Goal: Task Accomplishment & Management: Manage account settings

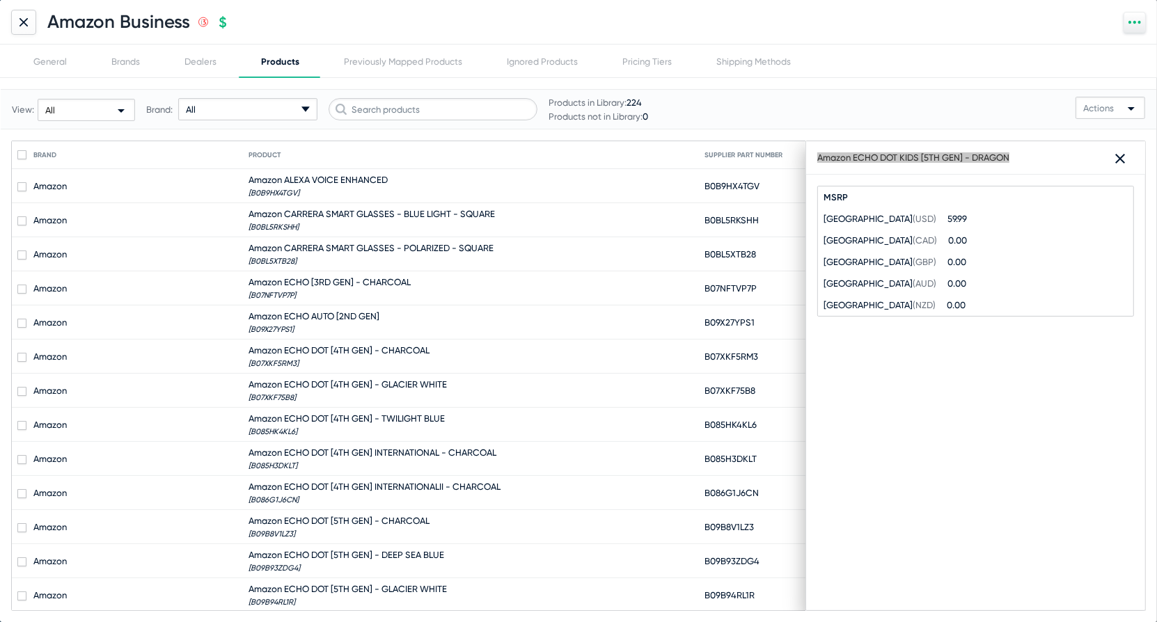
scroll to position [283, 0]
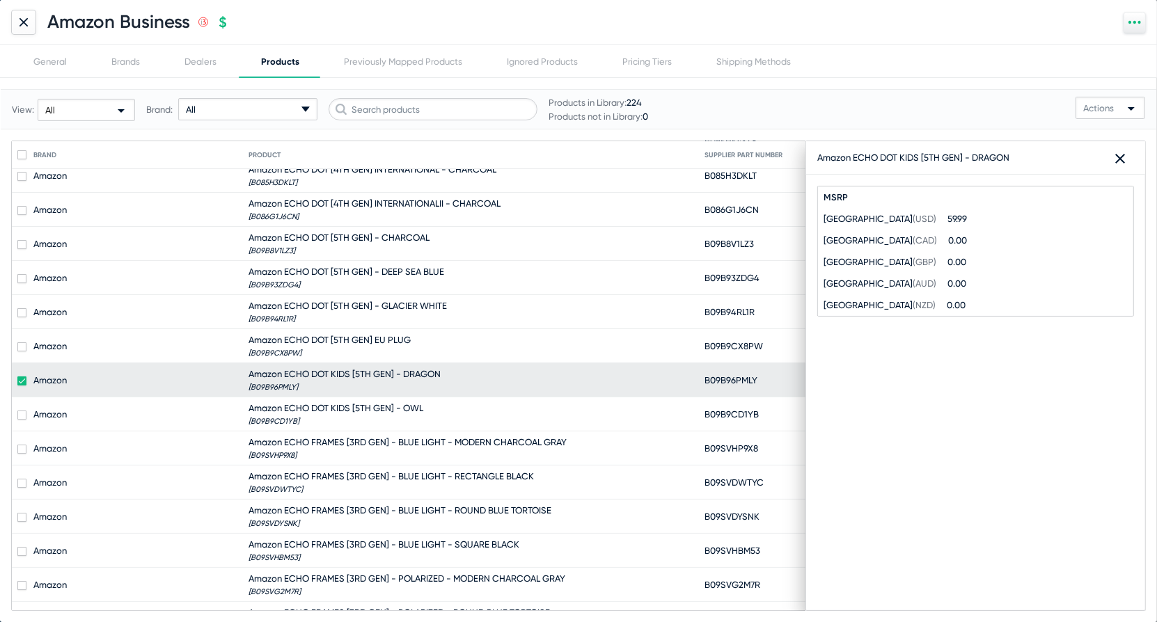
click at [29, 33] on div at bounding box center [23, 22] width 25 height 25
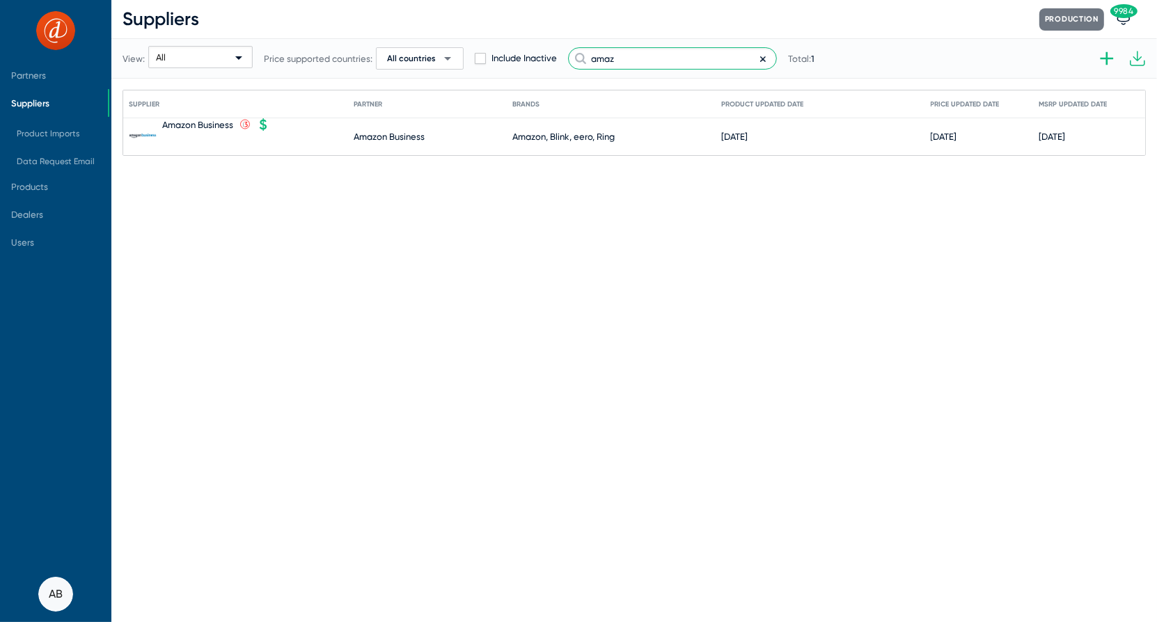
click at [665, 51] on input "amaz" at bounding box center [672, 58] width 209 height 22
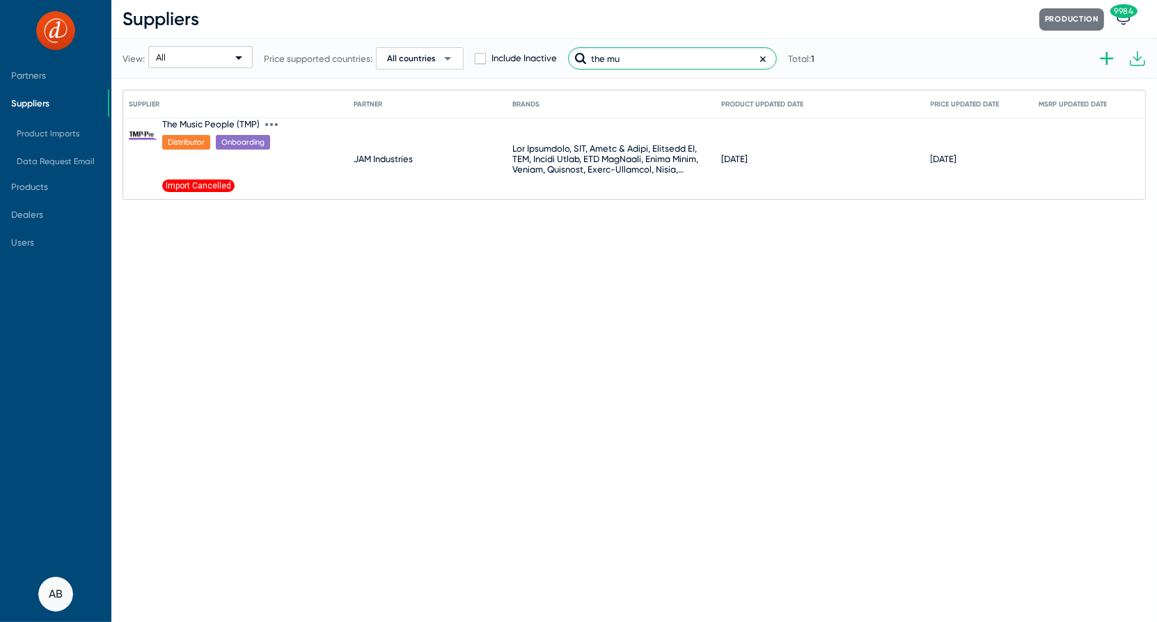
type input "the mu"
click at [213, 120] on div "The Music People (TMP)" at bounding box center [210, 124] width 97 height 10
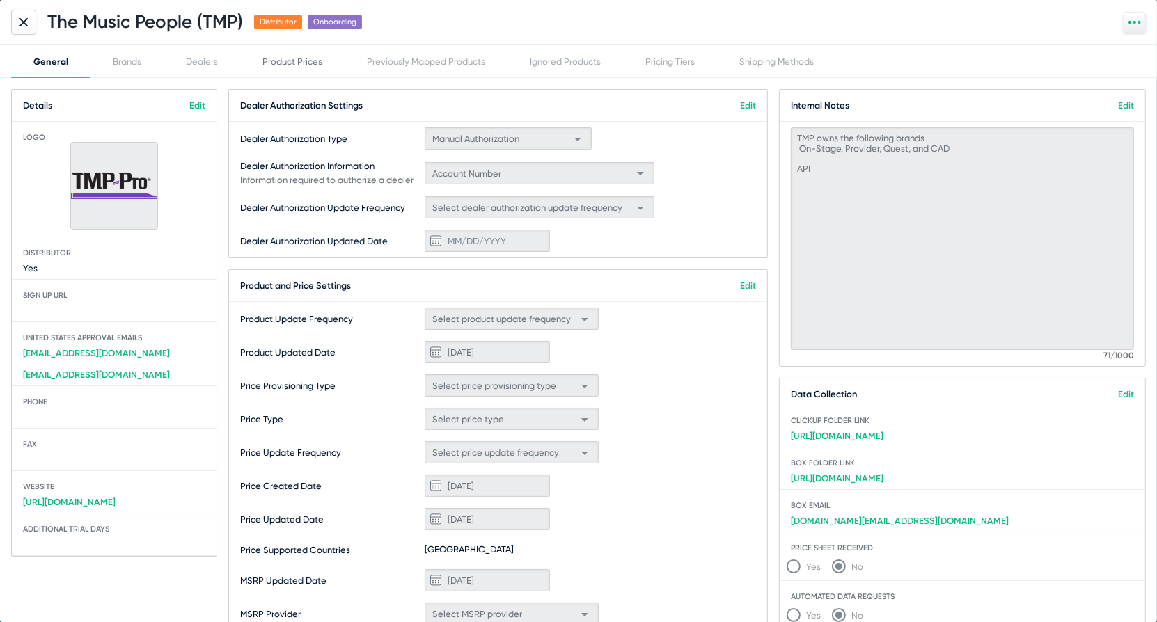
click at [240, 58] on div "Product Prices" at bounding box center [292, 61] width 104 height 33
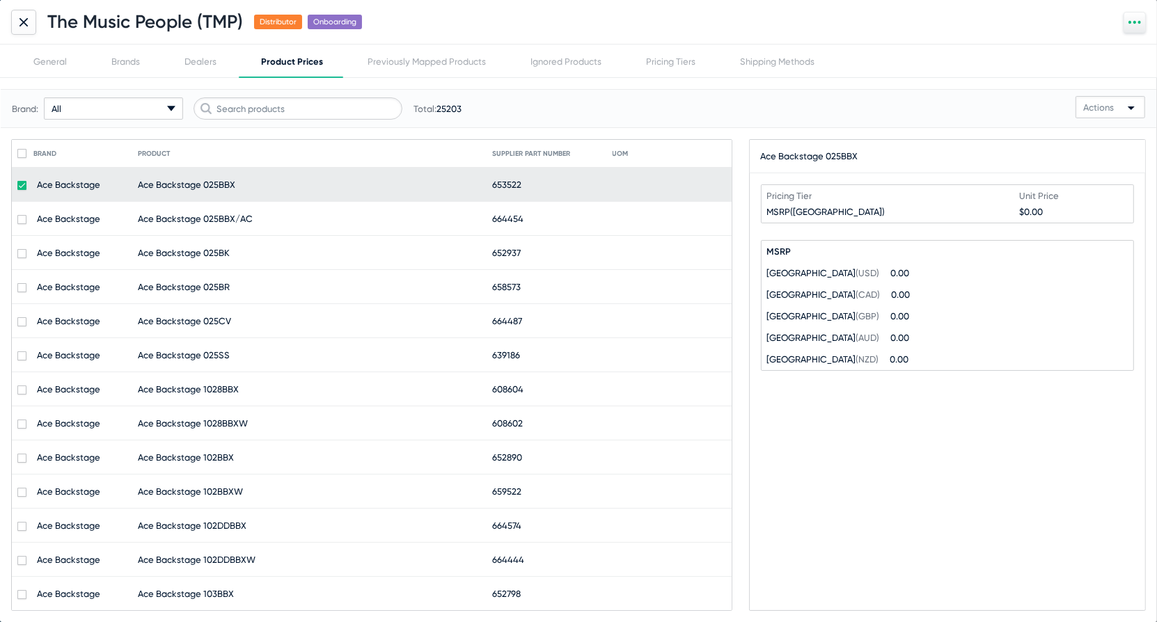
click at [86, 116] on div "All arrow-drop-down-18px Created with Sketch." at bounding box center [113, 108] width 139 height 22
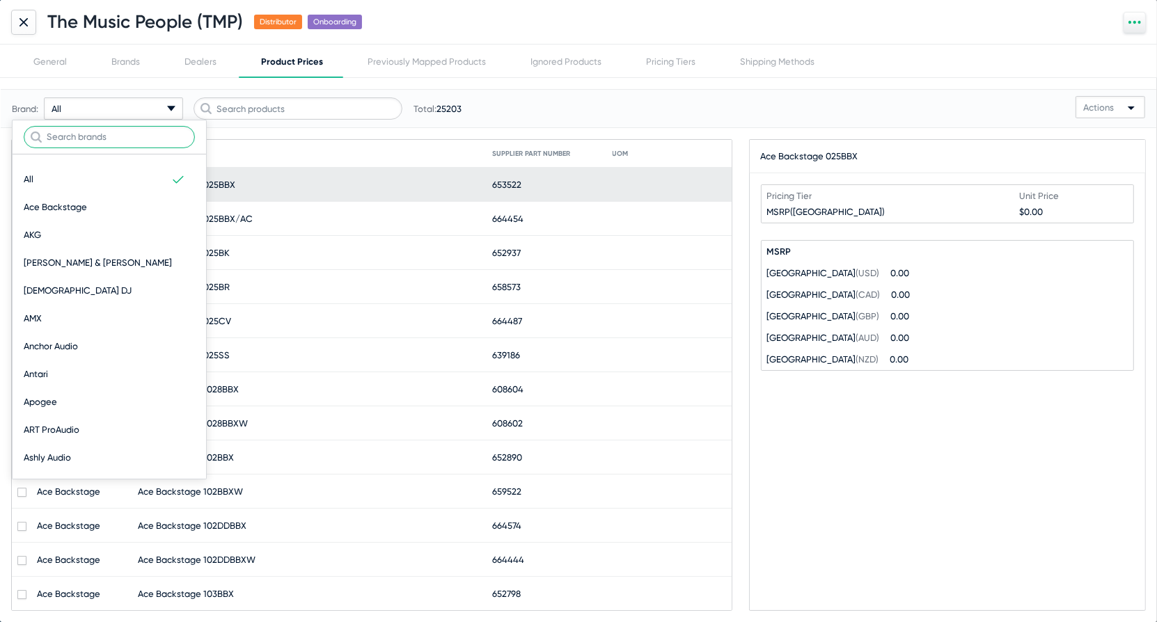
click at [96, 143] on input "text" at bounding box center [109, 137] width 171 height 22
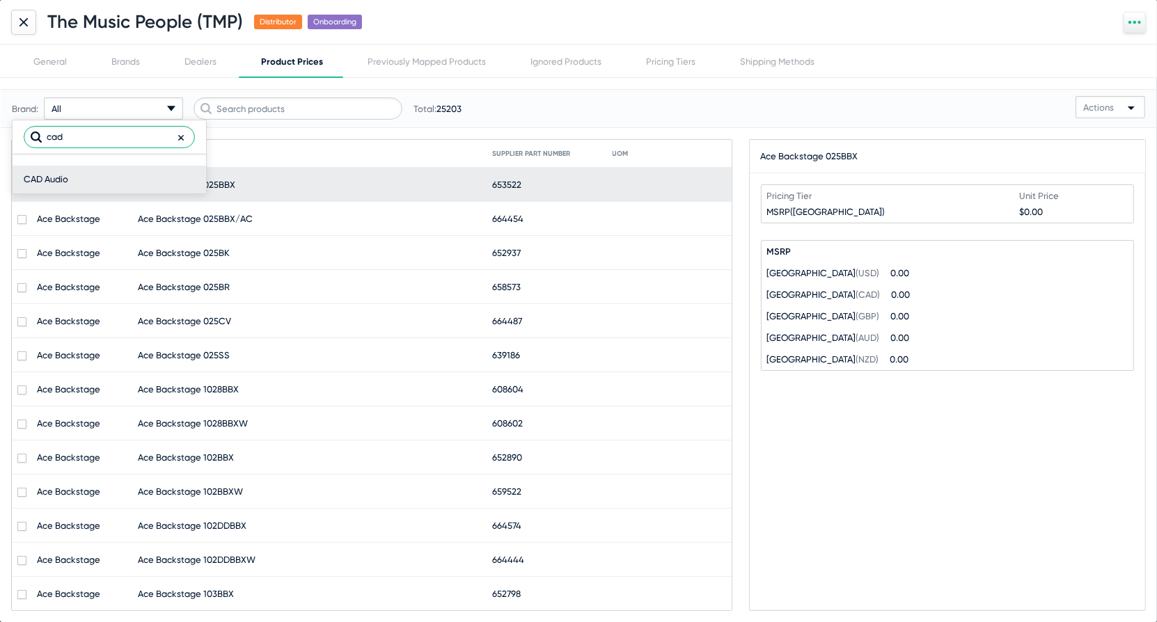
type input "cad"
click at [69, 177] on div "CAD Audio" at bounding box center [109, 180] width 171 height 28
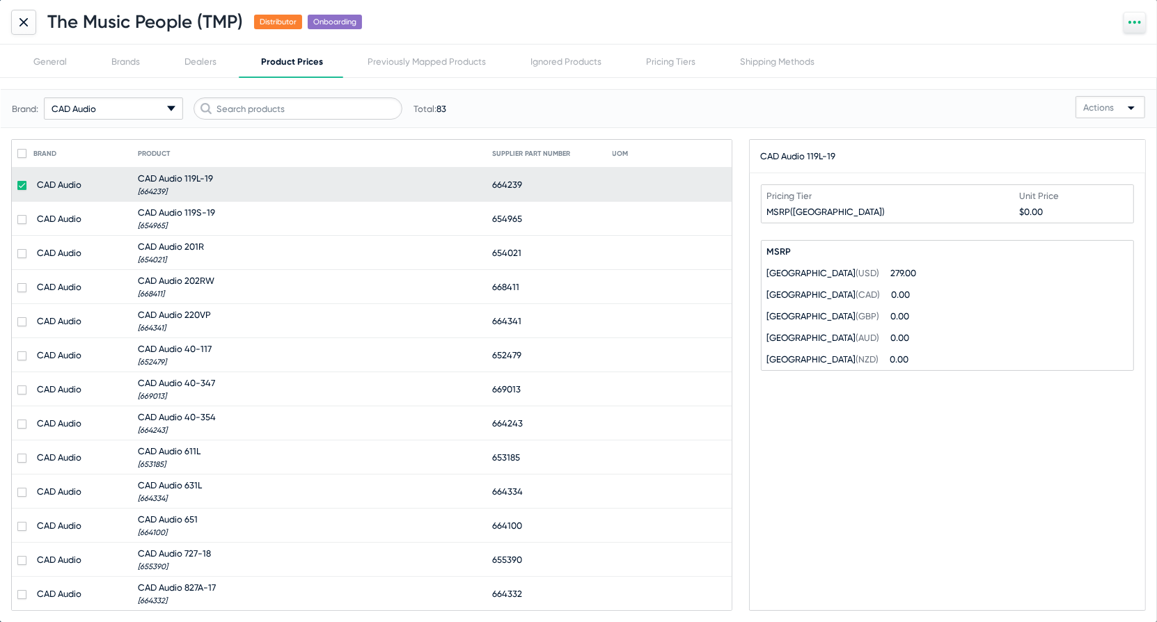
click at [94, 114] on div "CAD Audio arrow-drop-down-18px Created with Sketch." at bounding box center [113, 108] width 139 height 22
click at [102, 134] on input "cad" at bounding box center [109, 137] width 171 height 22
type input "provi"
click at [60, 178] on span "Provider Series" at bounding box center [55, 180] width 63 height 28
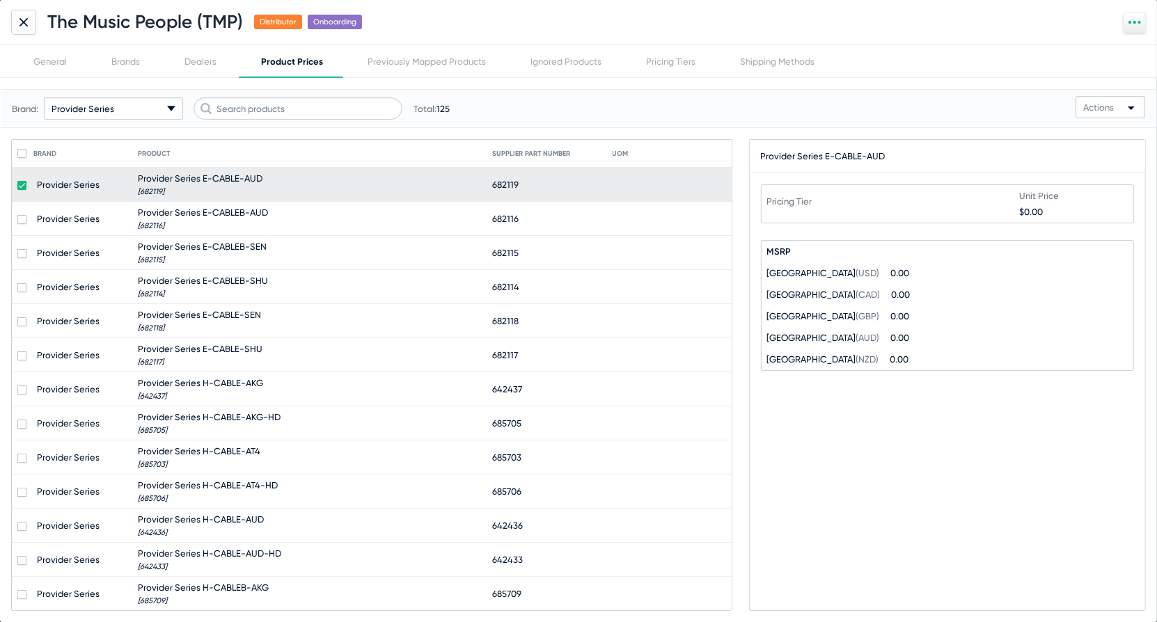
click at [120, 99] on div "Provider Series arrow-drop-down-18px Created with Sketch." at bounding box center [113, 108] width 139 height 22
click at [120, 99] on div at bounding box center [578, 311] width 1157 height 622
click at [118, 109] on div "Provider Series arrow-drop-down-18px Created with Sketch." at bounding box center [113, 108] width 139 height 22
click at [117, 128] on input "provi" at bounding box center [109, 137] width 171 height 22
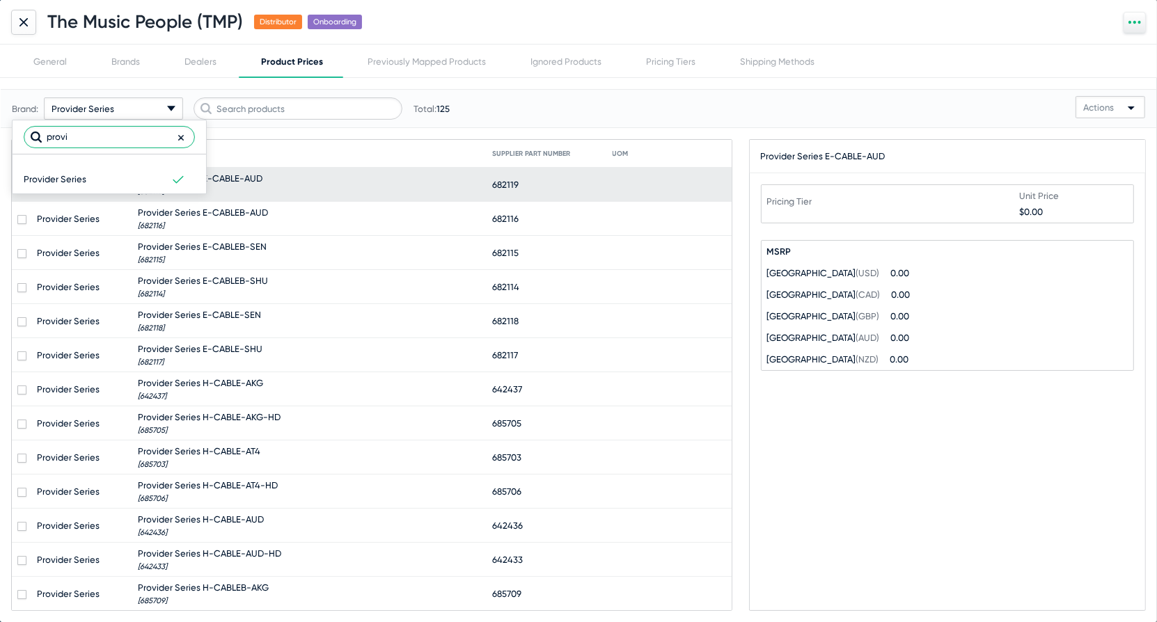
type input "w"
type input "que"
click at [93, 169] on span "Quest Commercial" at bounding box center [63, 180] width 78 height 28
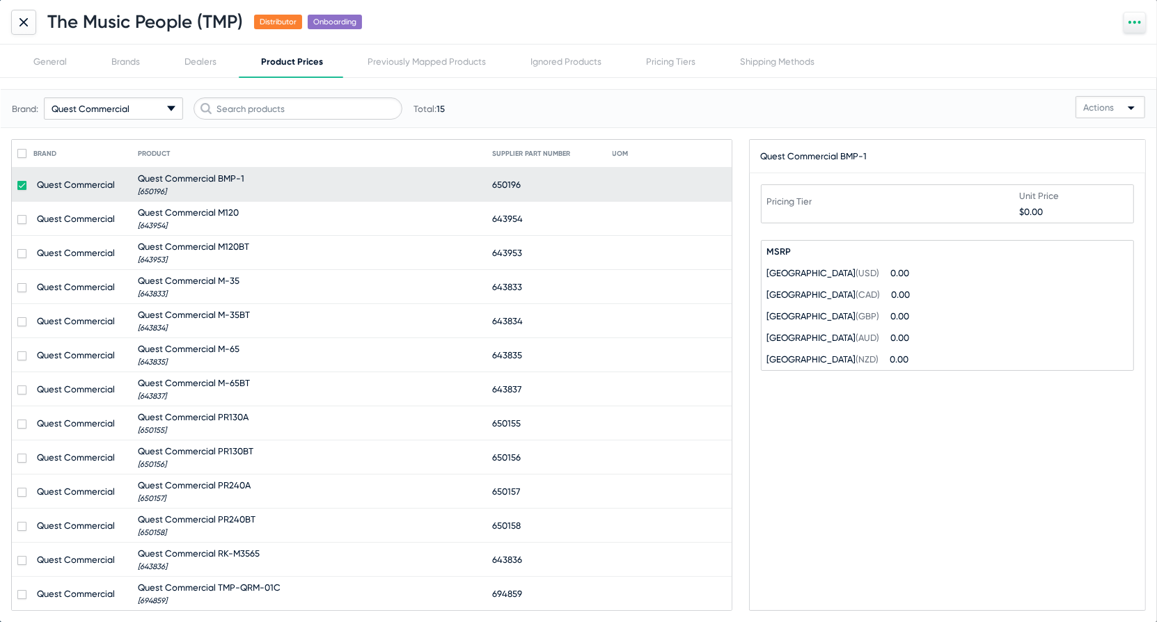
click at [128, 110] on span "Quest Commercial" at bounding box center [91, 109] width 78 height 10
click at [116, 133] on input "que" at bounding box center [109, 137] width 171 height 22
type input "on-s"
click at [64, 177] on span "On-Stage" at bounding box center [45, 180] width 42 height 28
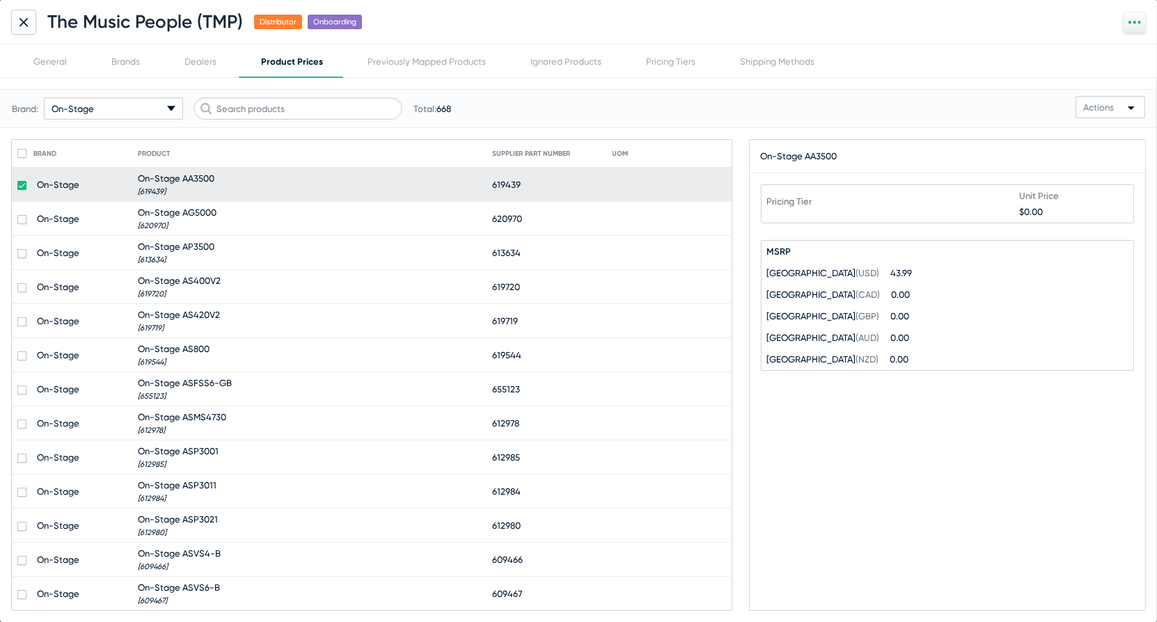
click at [1141, 23] on icon at bounding box center [1134, 22] width 13 height 13
click at [1123, 45] on button "Mark as pricing partner" at bounding box center [1086, 47] width 117 height 28
click at [21, 16] on div at bounding box center [23, 22] width 25 height 25
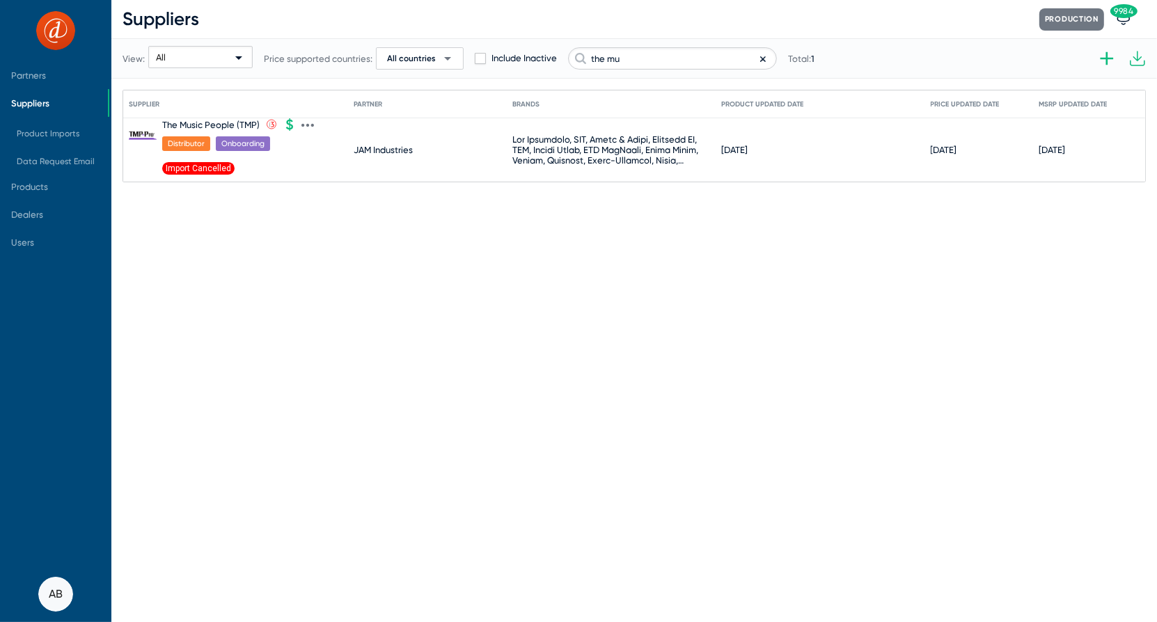
click at [212, 120] on div "The Music People (TMP)" at bounding box center [210, 125] width 97 height 10
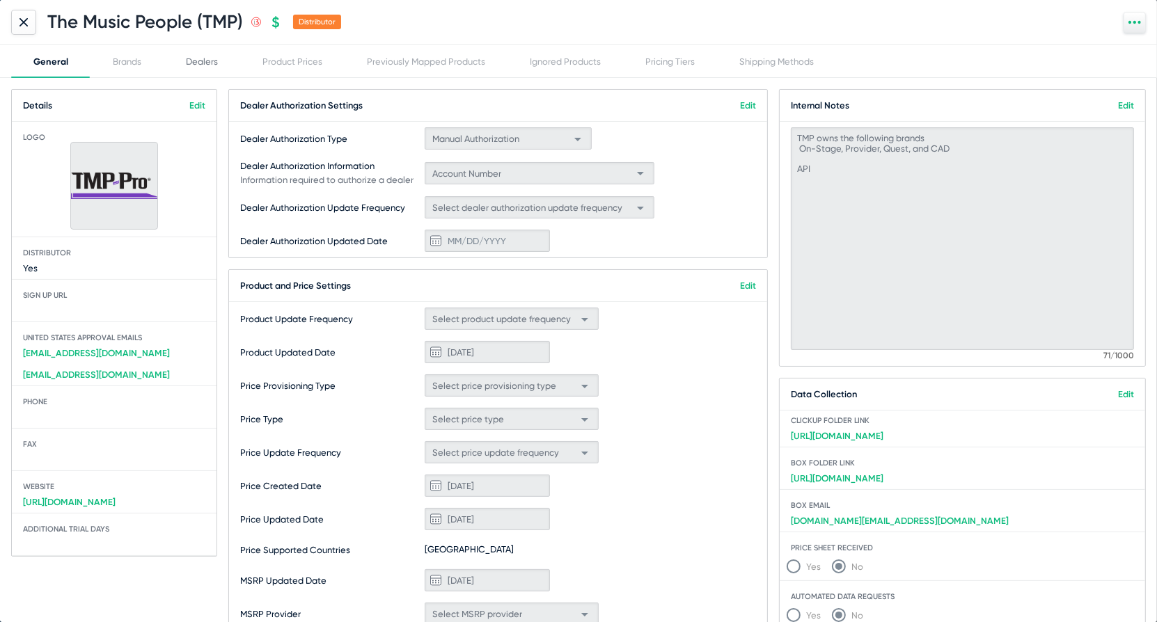
click at [181, 58] on div "Dealers" at bounding box center [202, 61] width 77 height 33
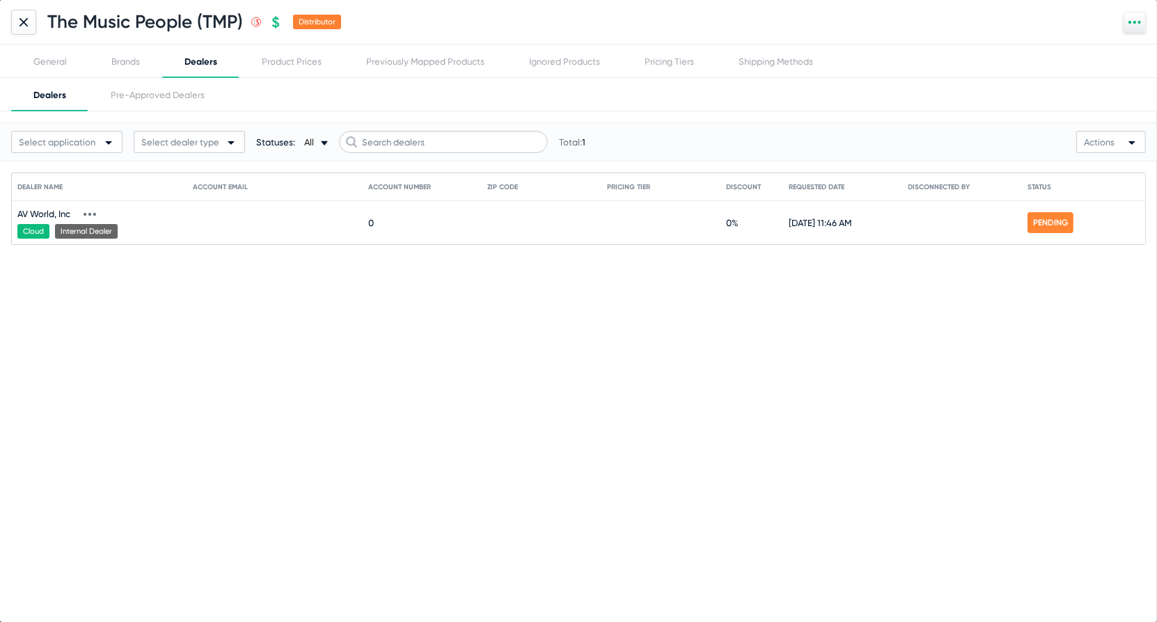
click at [91, 213] on icon at bounding box center [89, 214] width 3 height 3
click at [102, 224] on button "View request" at bounding box center [116, 235] width 77 height 28
click at [62, 67] on div "General" at bounding box center [50, 61] width 78 height 33
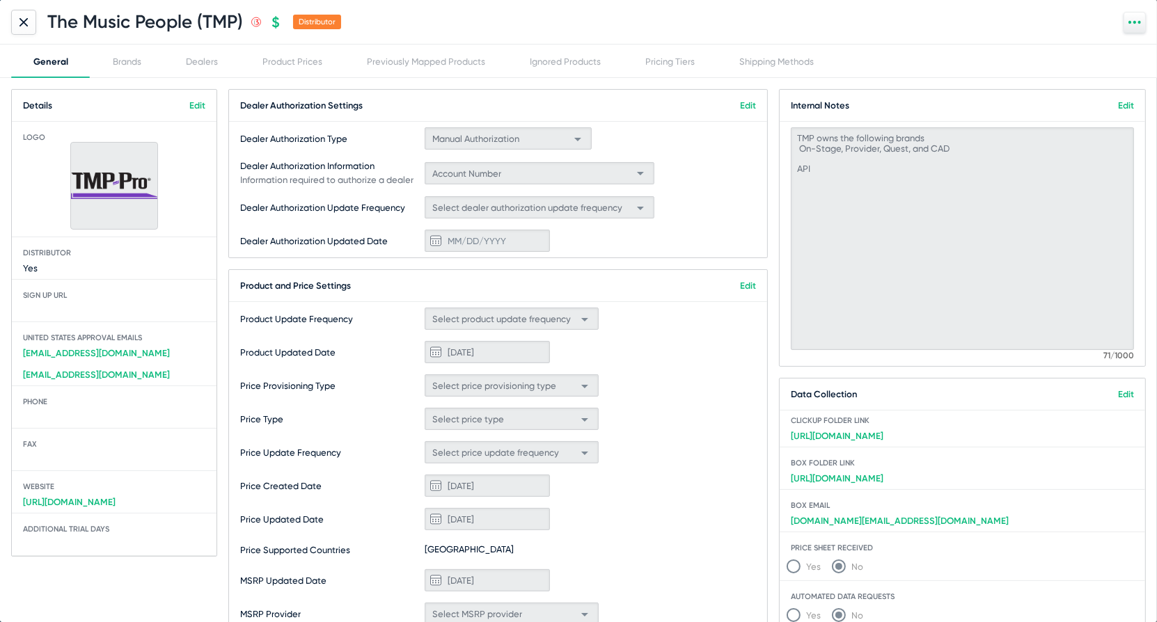
click at [741, 281] on link "Edit" at bounding box center [748, 286] width 16 height 10
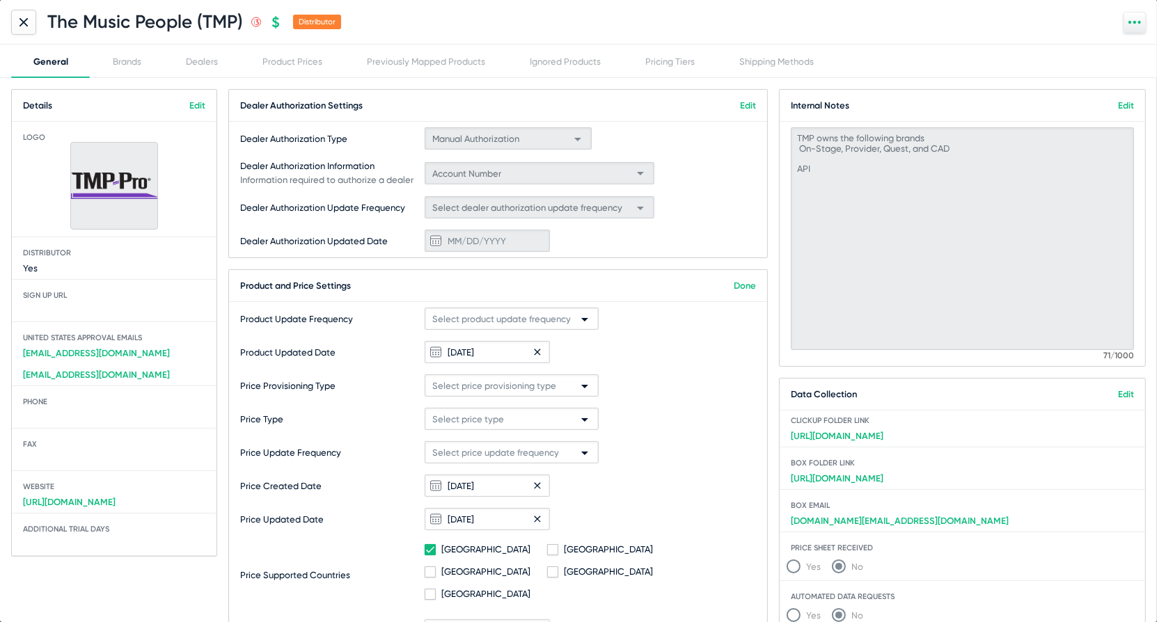
click at [559, 331] on div "Product Update Frequency Select product update frequency" at bounding box center [498, 318] width 538 height 33
click at [569, 314] on span "Select product update frequency" at bounding box center [501, 319] width 139 height 10
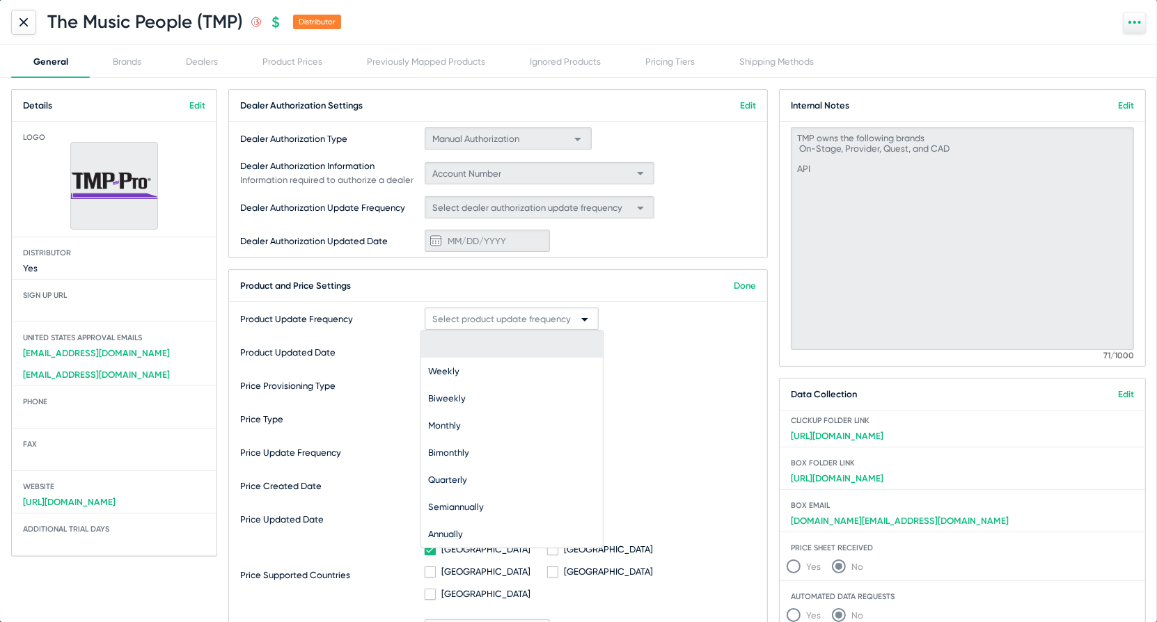
click at [652, 329] on div at bounding box center [578, 311] width 1157 height 622
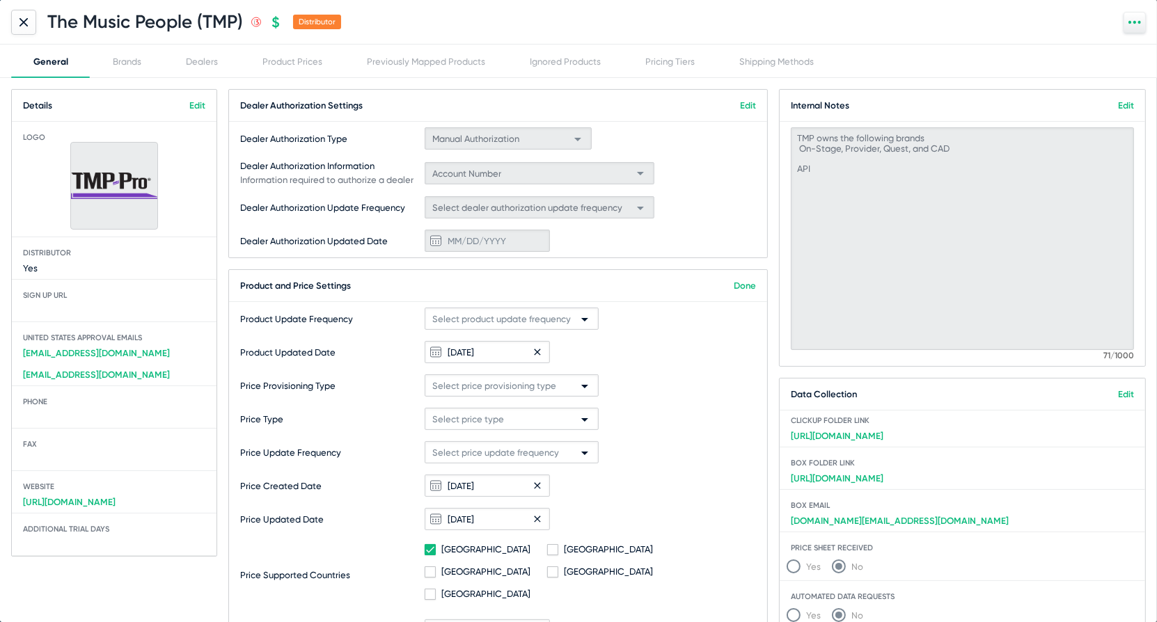
click at [525, 382] on span "Select price provisioning type" at bounding box center [494, 386] width 124 height 10
click at [501, 455] on span "Direct API Pricing" at bounding box center [512, 465] width 168 height 27
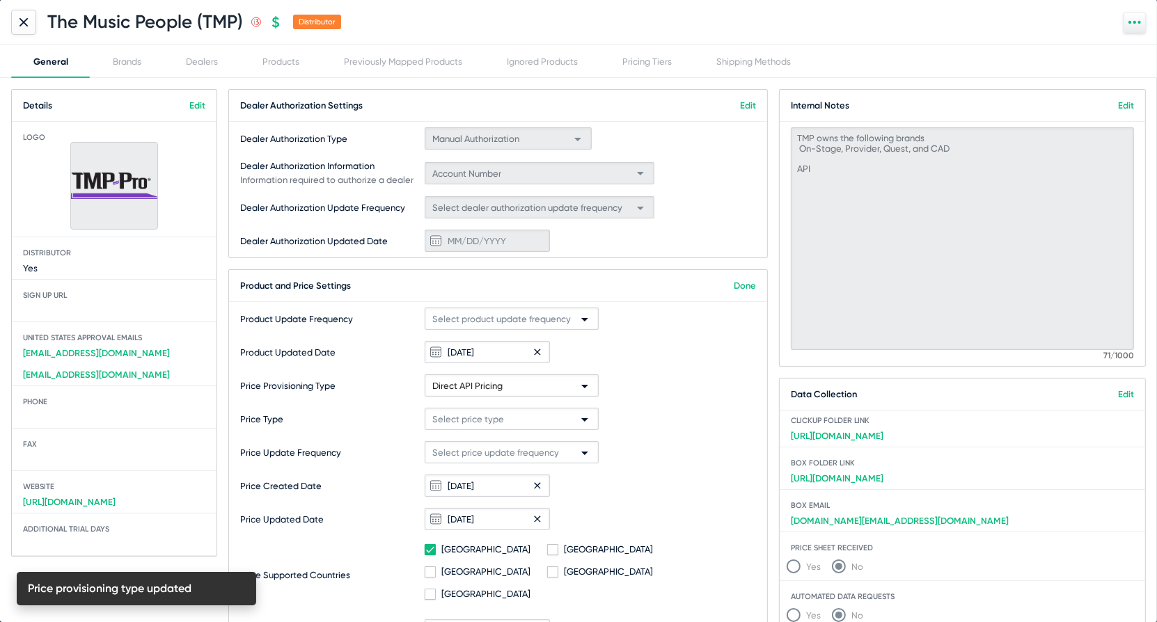
click at [499, 423] on span "Select price type" at bounding box center [468, 419] width 72 height 10
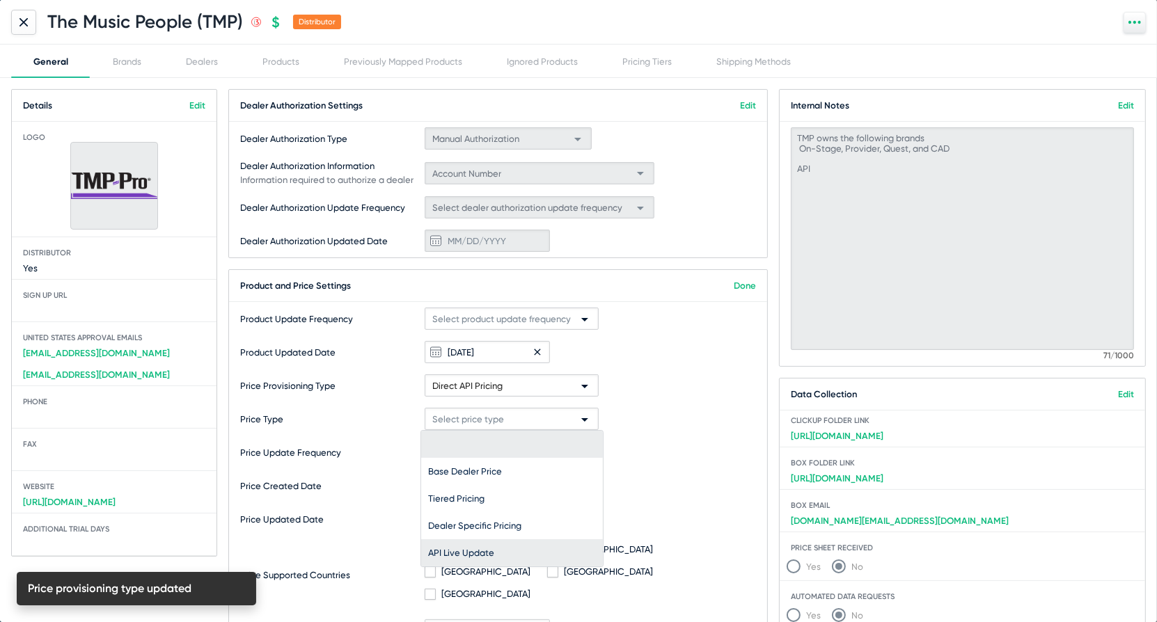
click at [487, 542] on span "API Live Update" at bounding box center [512, 553] width 168 height 27
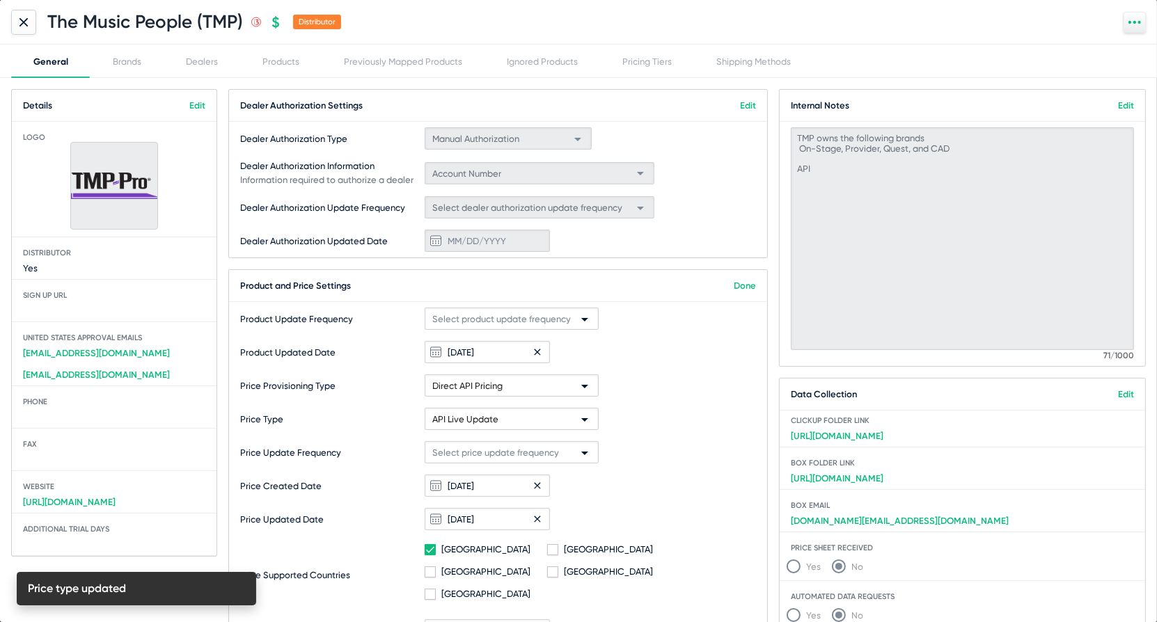
click at [488, 450] on span "Select price update frequency" at bounding box center [495, 453] width 127 height 10
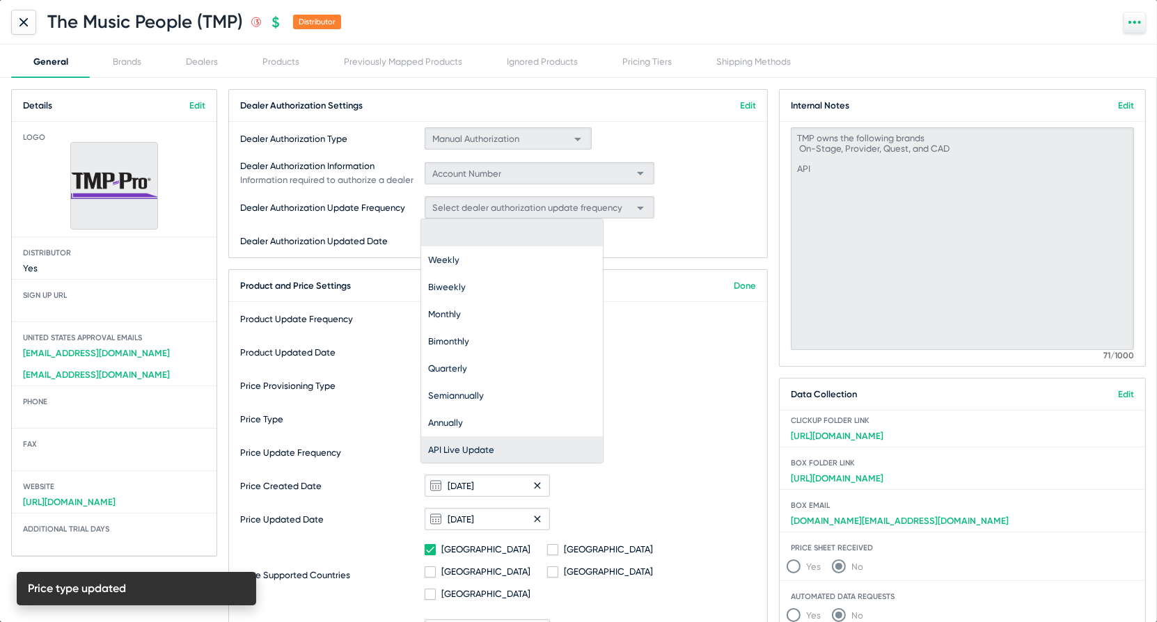
click at [496, 441] on span "API Live Update" at bounding box center [512, 449] width 168 height 27
type input "10/12/2025"
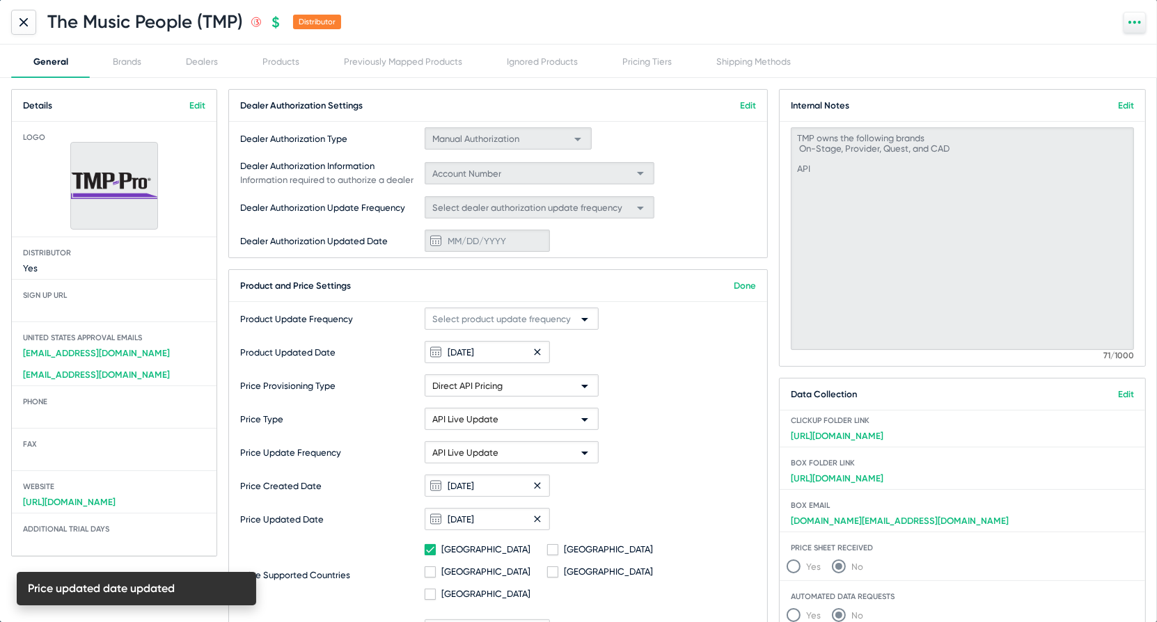
click at [734, 285] on link "Done" at bounding box center [745, 286] width 22 height 10
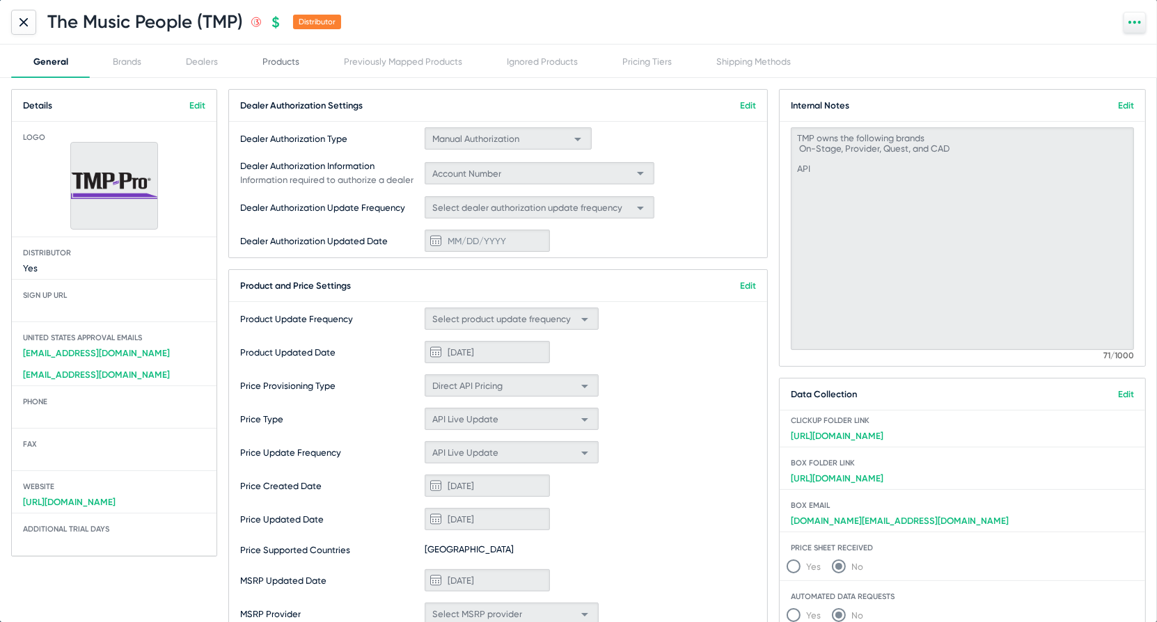
click at [283, 56] on div "Products" at bounding box center [280, 61] width 37 height 10
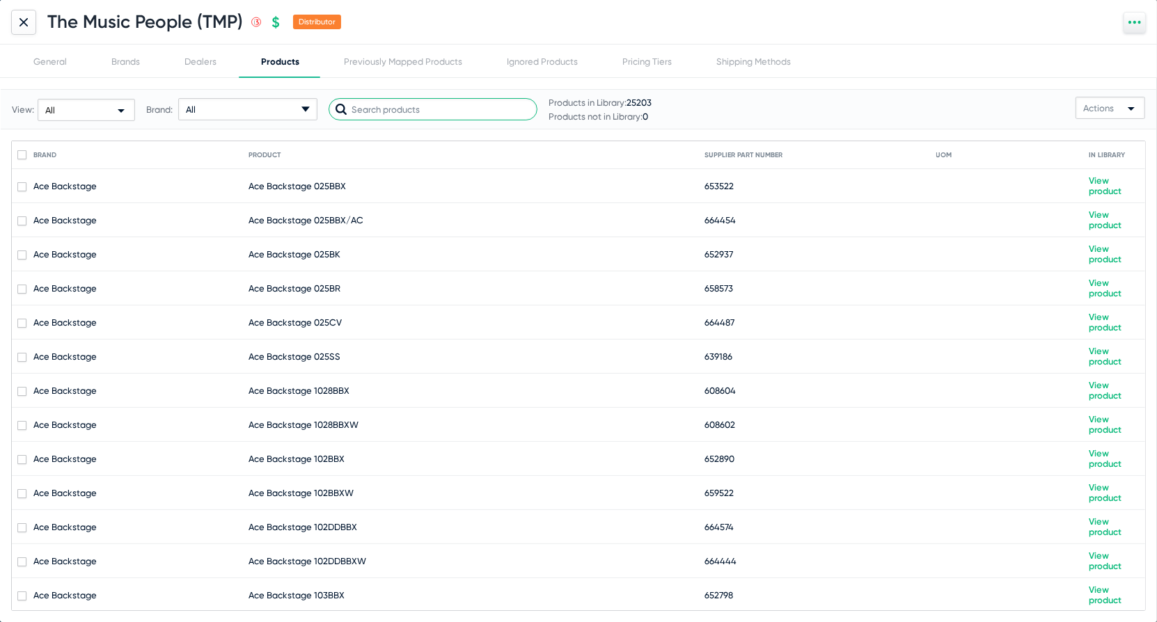
click at [383, 107] on input "text" at bounding box center [433, 109] width 209 height 22
click at [266, 104] on div "All arrow-drop-down-18px Created with Sketch." at bounding box center [247, 109] width 139 height 22
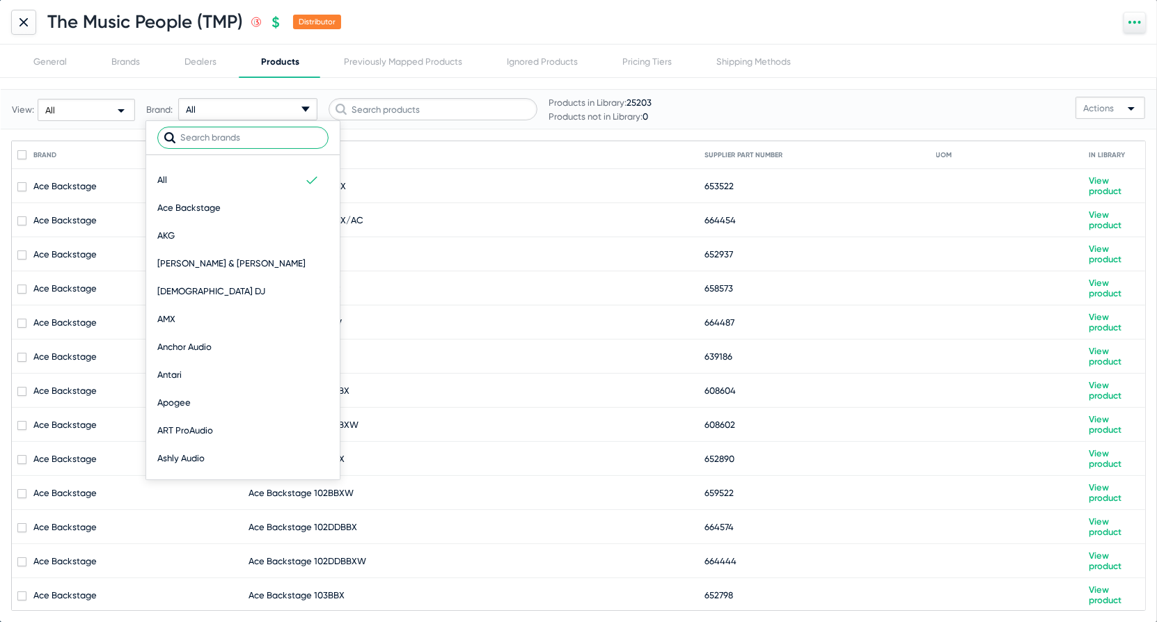
click at [253, 140] on input "text" at bounding box center [242, 138] width 171 height 22
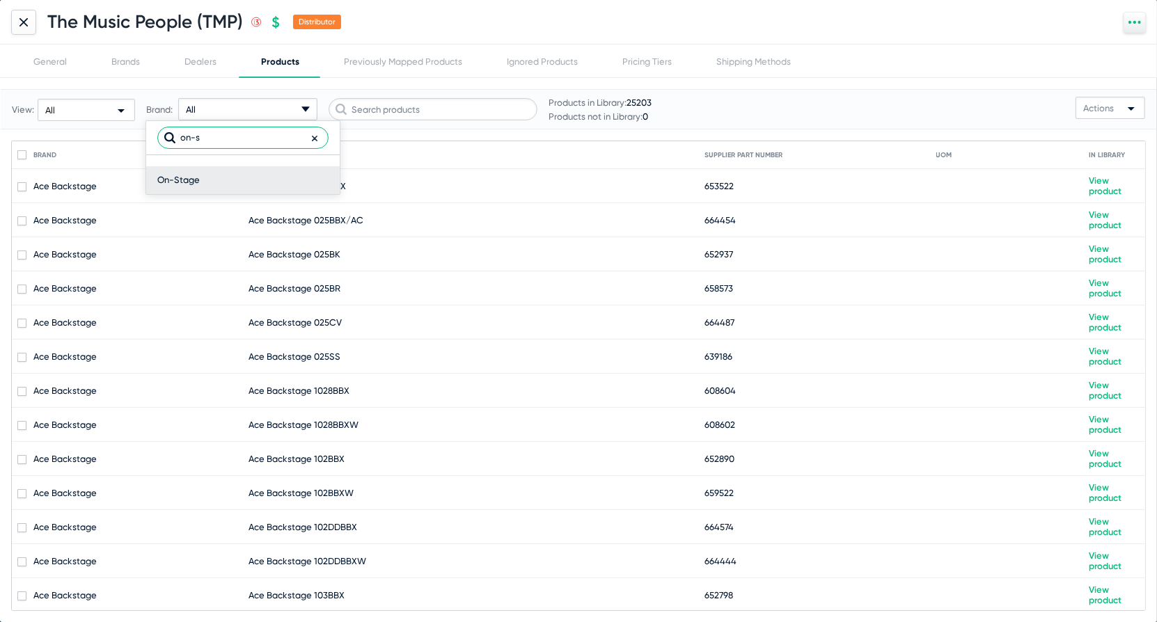
type input "on-s"
click at [239, 180] on div "On-Stage" at bounding box center [242, 180] width 171 height 28
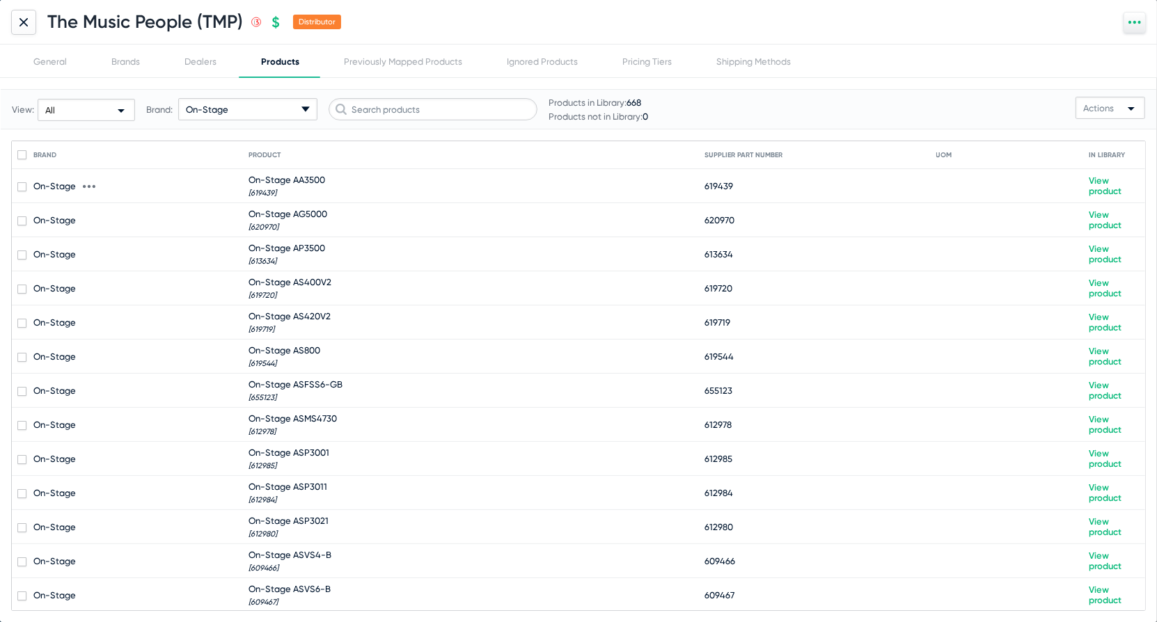
click at [274, 186] on div "On-Stage AA3500 [619439]" at bounding box center [287, 186] width 77 height 23
checkbox input "true"
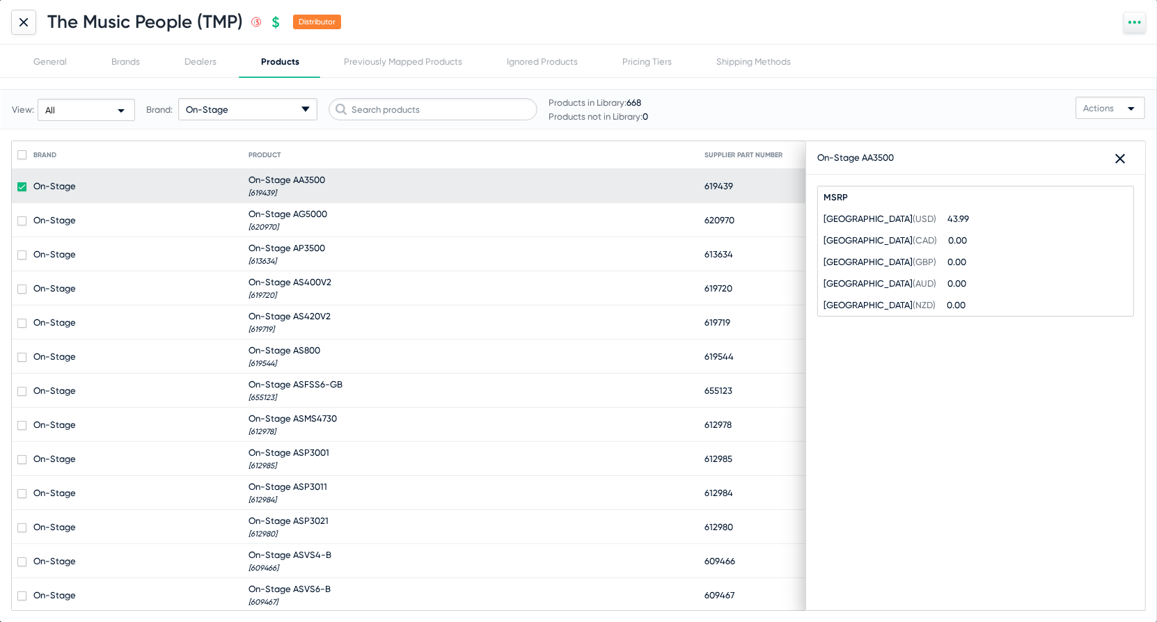
drag, startPoint x: 905, startPoint y: 161, endPoint x: 810, endPoint y: 160, distance: 94.7
click at [810, 160] on div "On-Stage AA3500 close" at bounding box center [975, 157] width 339 height 33
copy div "On-Stage AA3500"
drag, startPoint x: 737, startPoint y: 184, endPoint x: 703, endPoint y: 186, distance: 34.2
click at [703, 186] on mat-row "On-Stage On-Stage AA3500 [619439] 619439 View product" at bounding box center [578, 186] width 1133 height 34
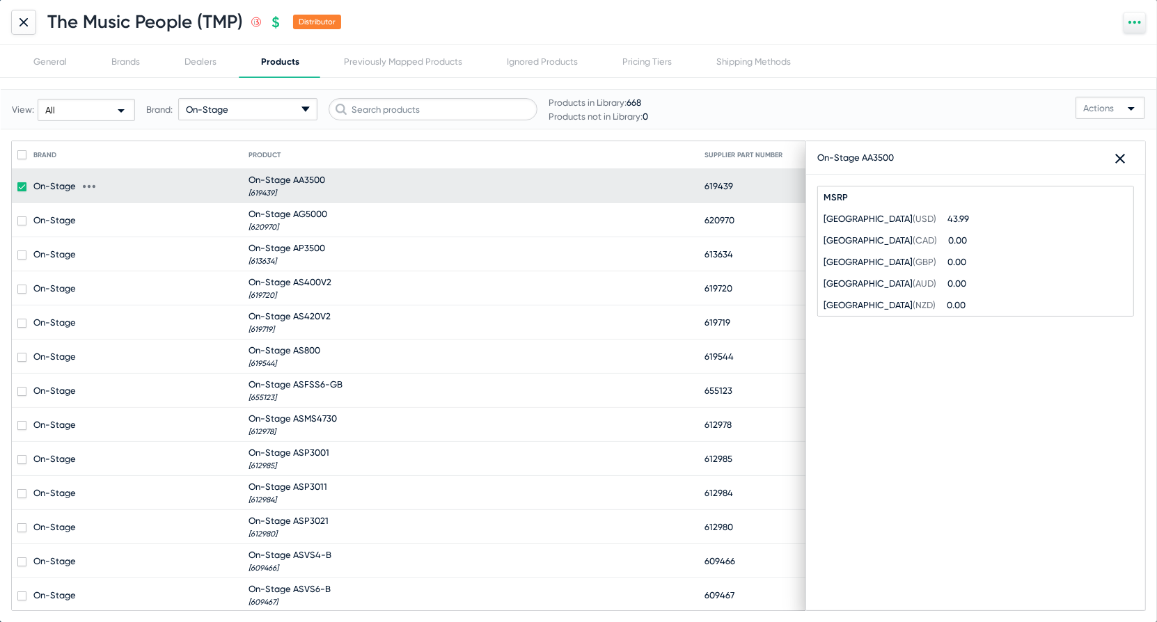
copy mat-row "[619439] 619439"
click at [52, 53] on div "General" at bounding box center [50, 61] width 78 height 33
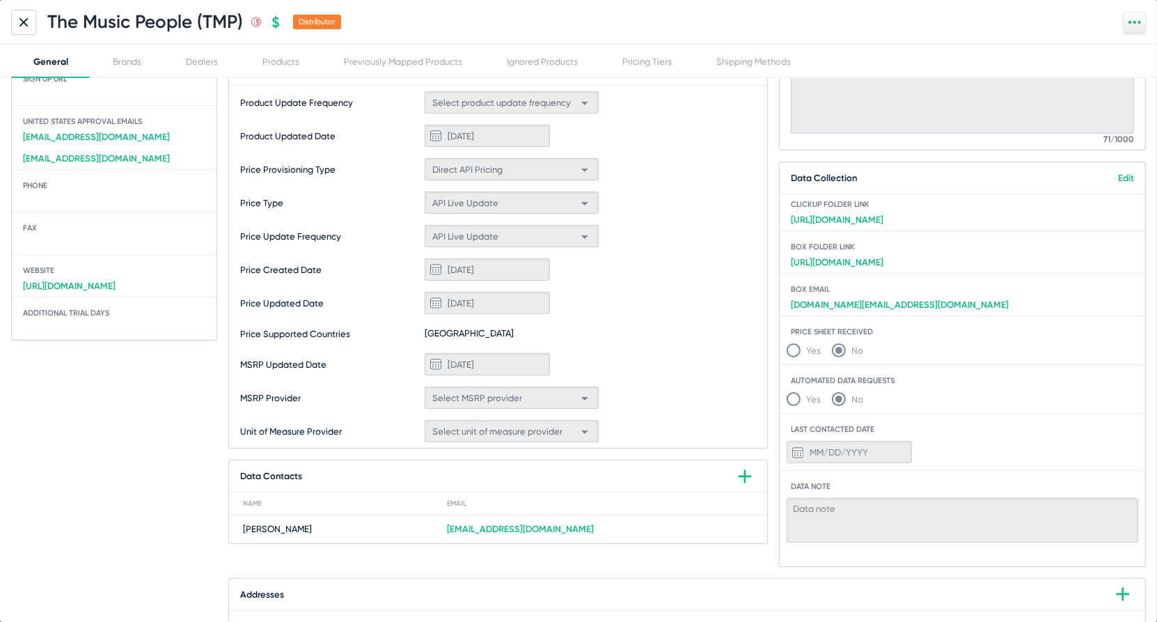
scroll to position [252, 0]
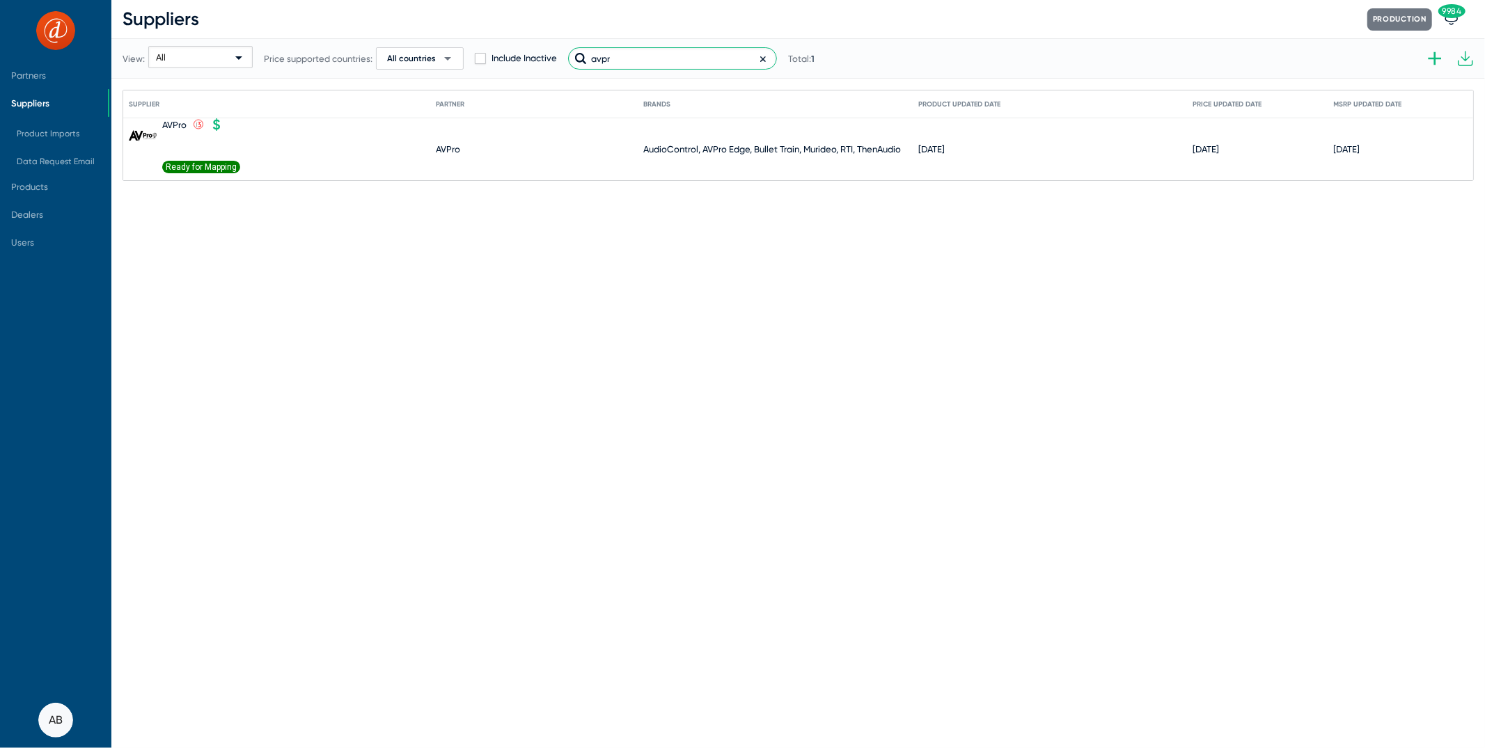
click at [642, 56] on input "avpr" at bounding box center [672, 58] width 209 height 22
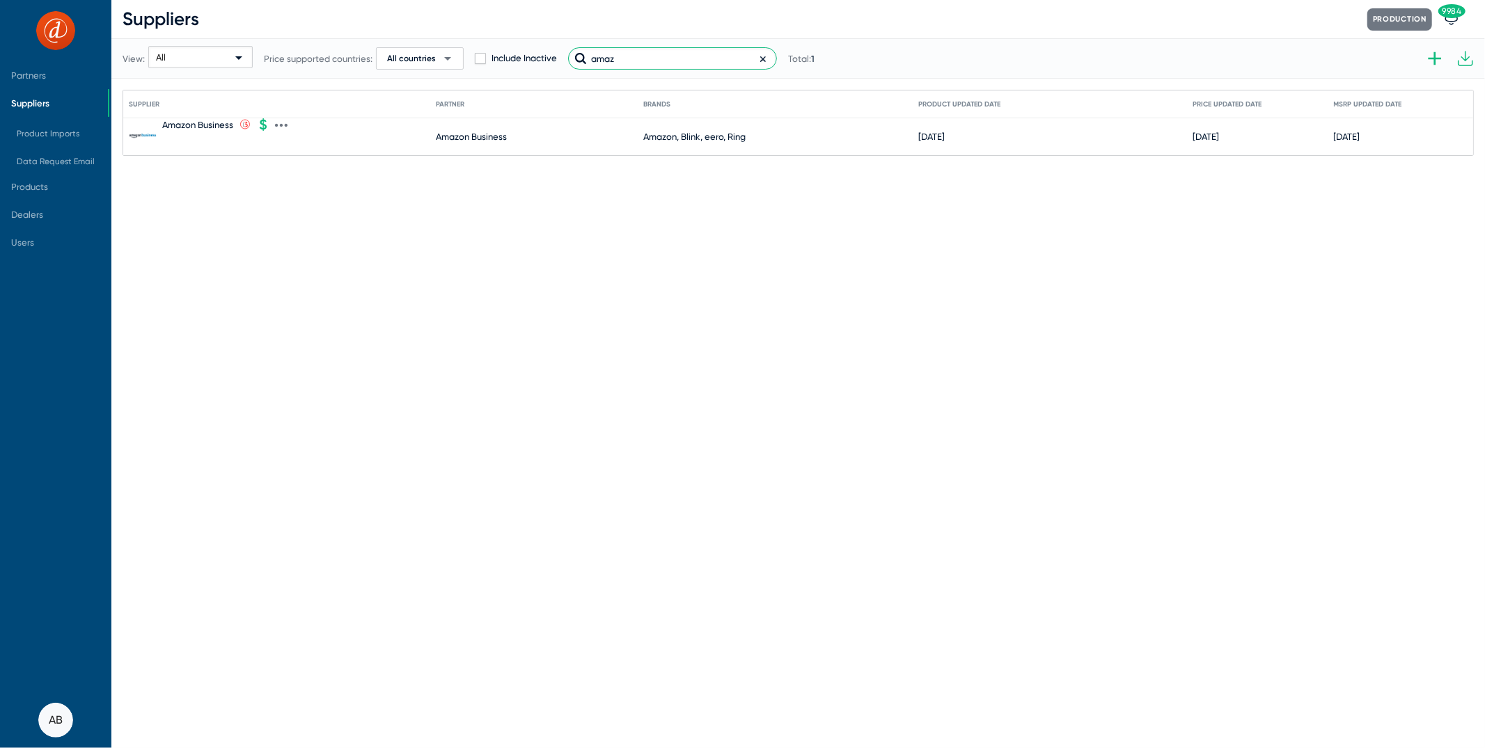
type input "amaz"
click at [204, 127] on div "Amazon Business" at bounding box center [197, 125] width 71 height 10
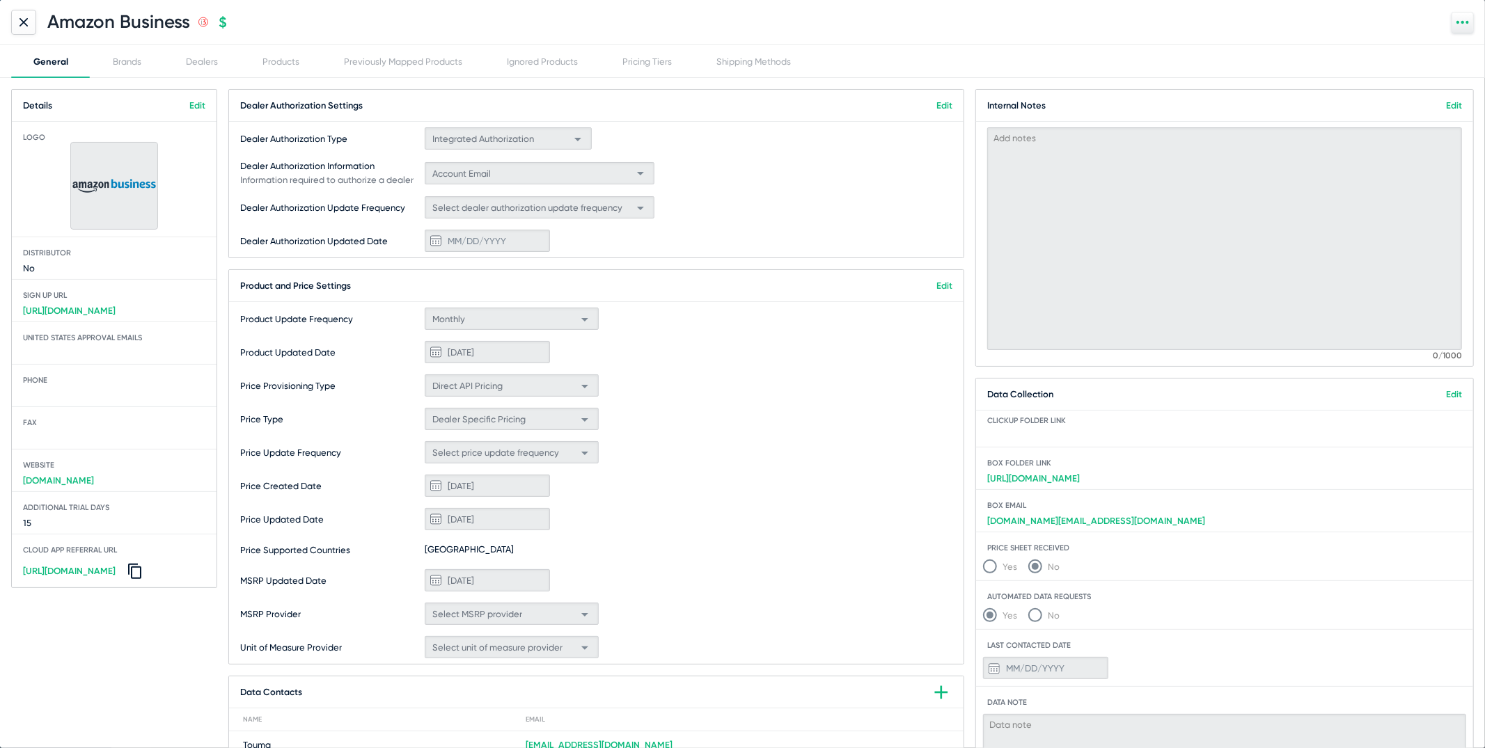
click at [205, 79] on div "Details Edit Logo Distributor No Sign up Url [URL][DOMAIN_NAME] [GEOGRAPHIC_DAT…" at bounding box center [742, 413] width 1485 height 670
click at [200, 63] on div "Dealers" at bounding box center [202, 61] width 32 height 10
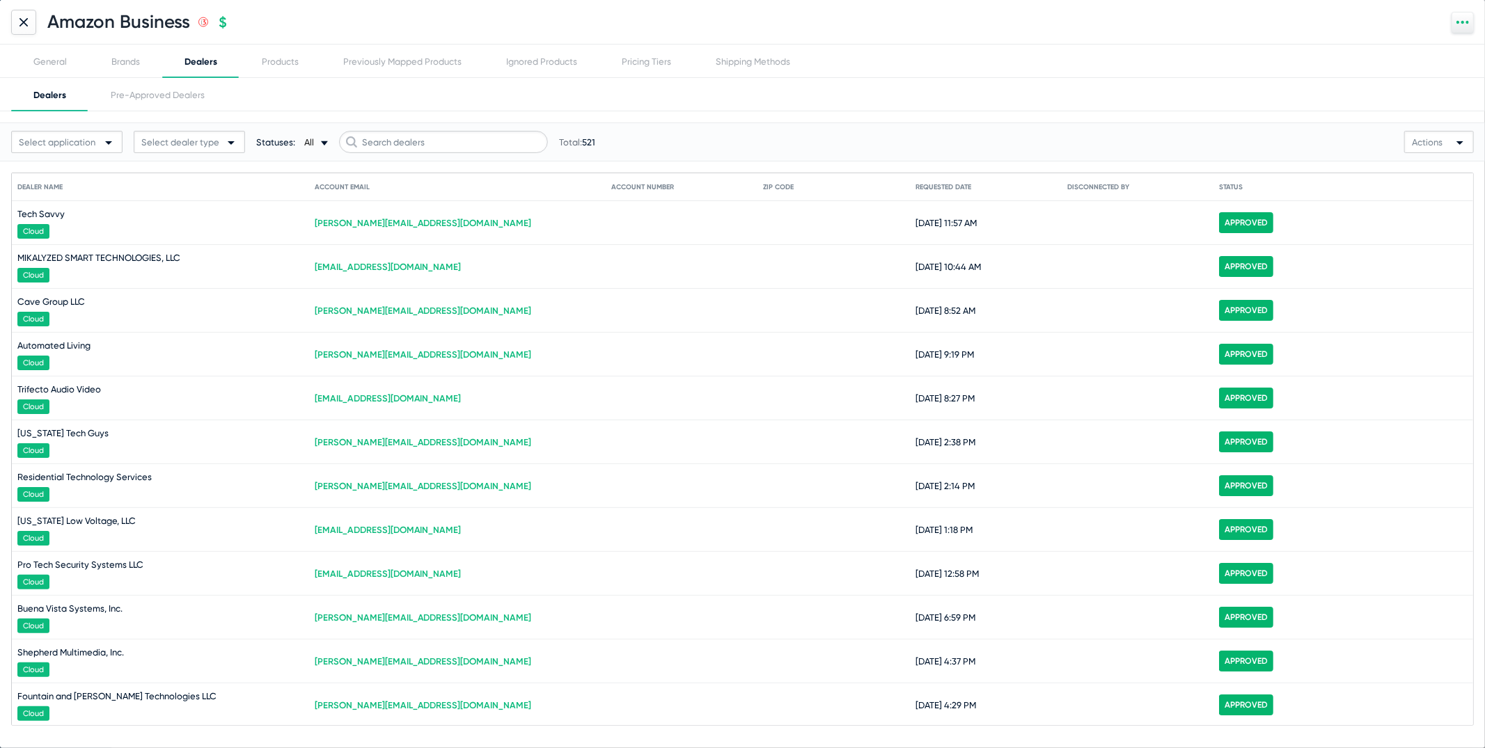
click at [329, 137] on div "Select application Select dealer type Statuses: All arrow-drop-down-18px Create…" at bounding box center [699, 142] width 1376 height 22
click at [321, 141] on icon "arrow-drop-down-18px Created with Sketch." at bounding box center [324, 143] width 7 height 7
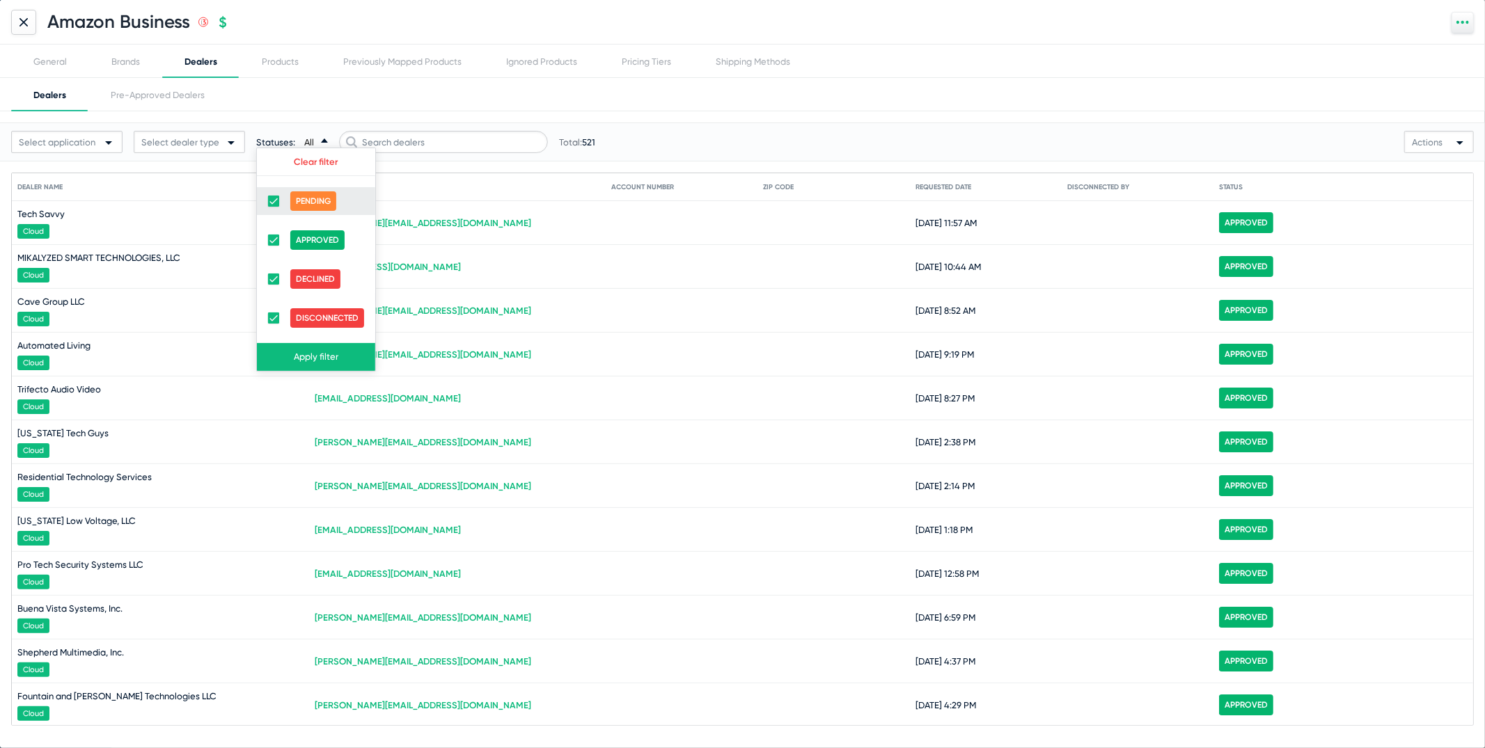
click at [278, 200] on div "Pending" at bounding box center [316, 201] width 96 height 28
click at [274, 200] on span at bounding box center [273, 201] width 11 height 11
click at [274, 207] on input "checkbox" at bounding box center [273, 207] width 1 height 1
checkbox input "false"
click at [274, 272] on mat-checkbox at bounding box center [273, 279] width 11 height 28
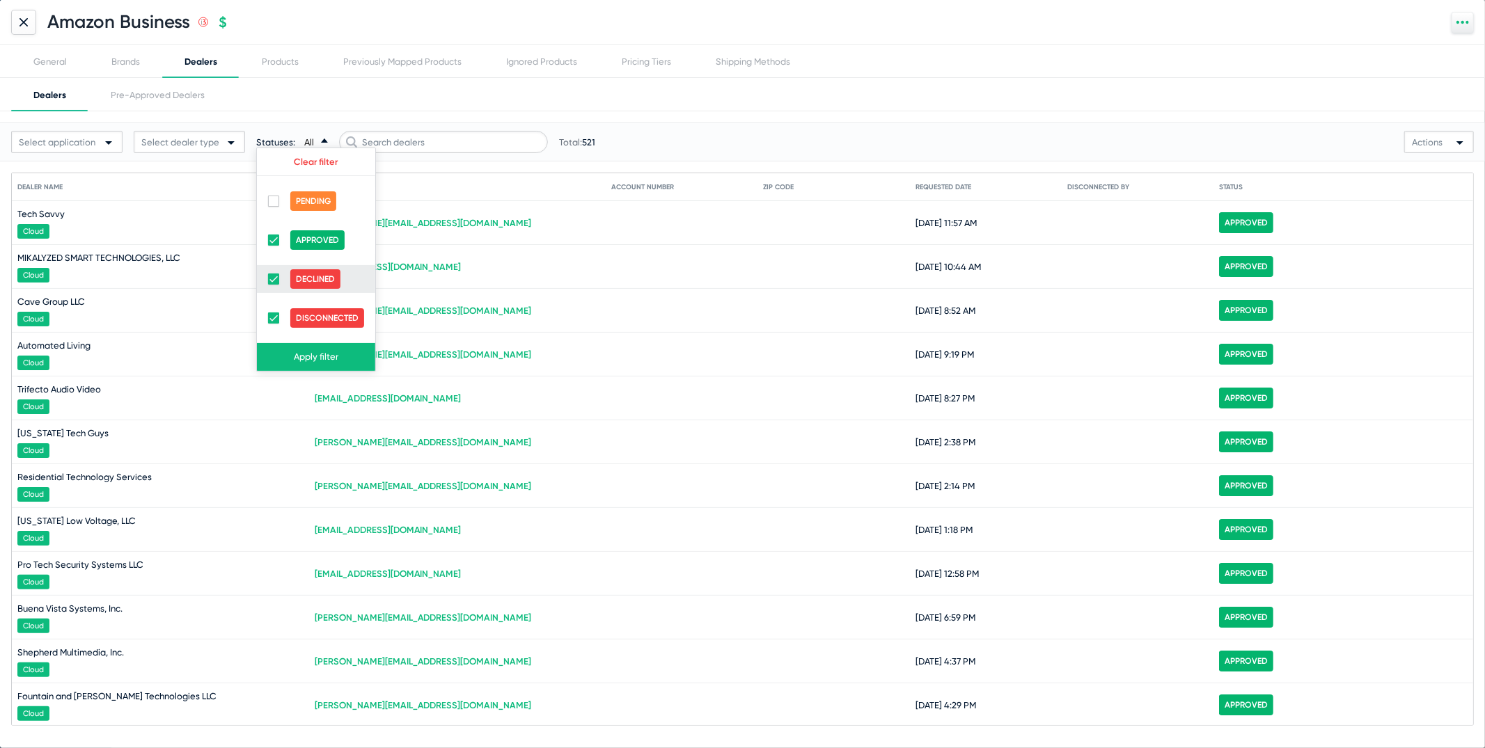
click at [272, 280] on span at bounding box center [273, 279] width 11 height 11
click at [273, 285] on input "checkbox" at bounding box center [273, 285] width 1 height 1
checkbox input "false"
click at [272, 320] on span at bounding box center [273, 318] width 11 height 11
click at [273, 324] on input "checkbox" at bounding box center [273, 324] width 1 height 1
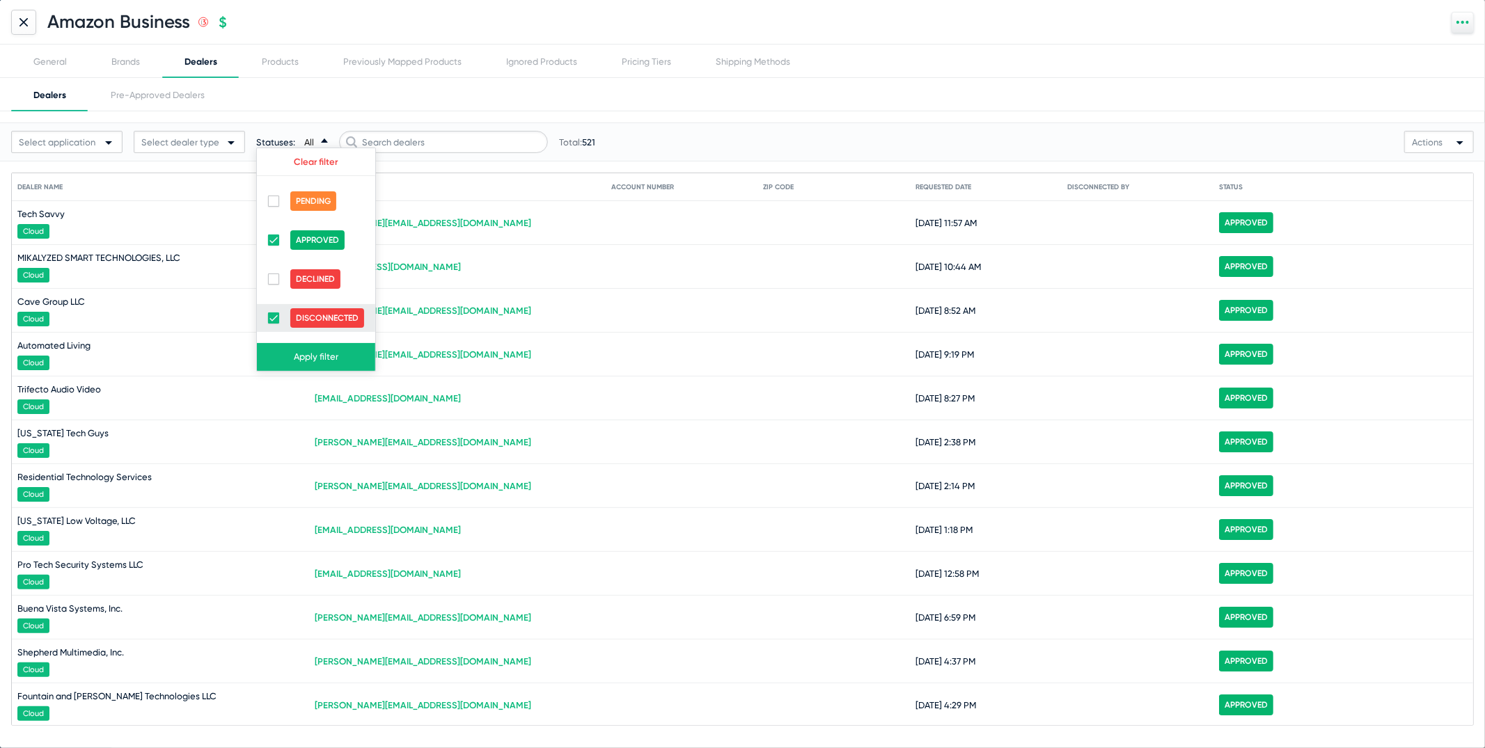
checkbox input "false"
click at [293, 350] on button "Apply filter" at bounding box center [316, 357] width 118 height 28
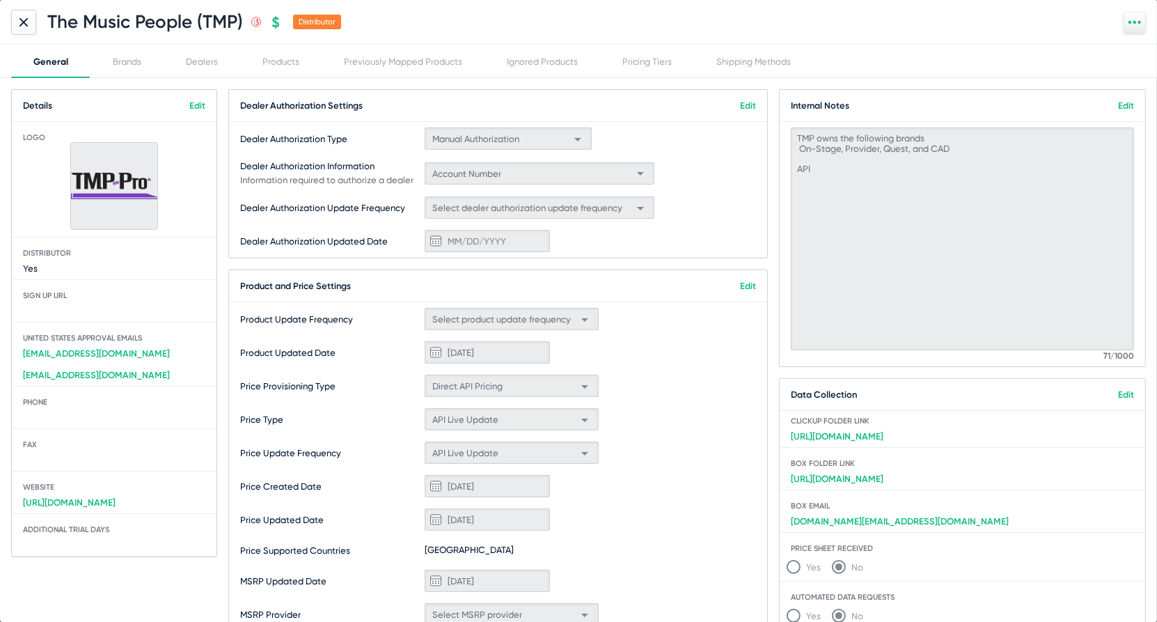
scroll to position [252, 0]
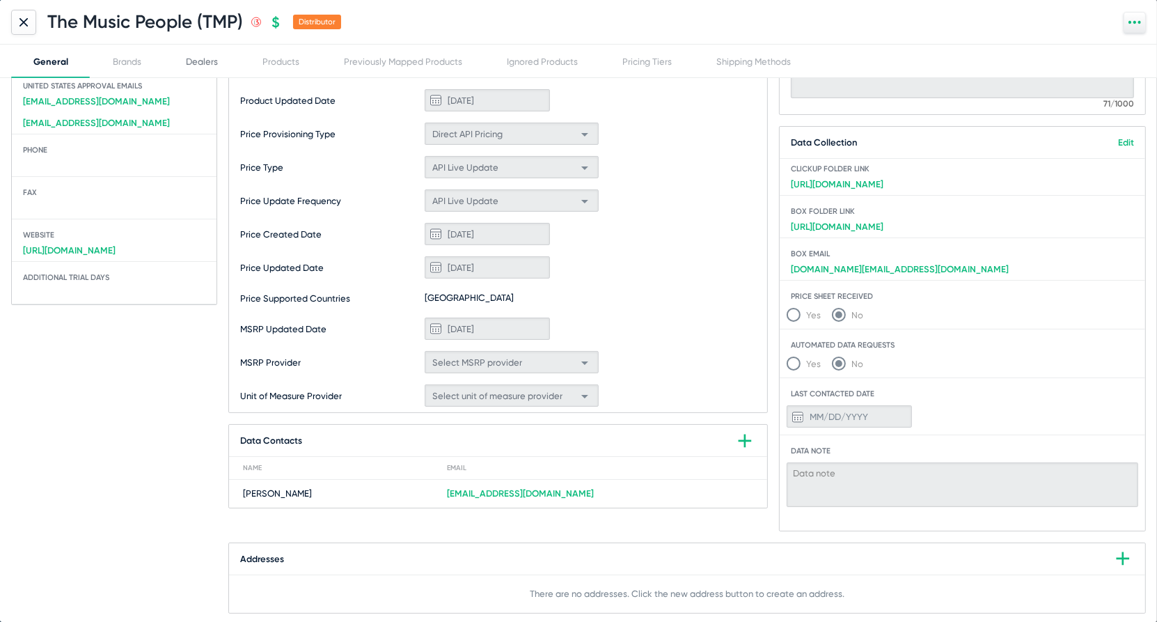
click at [214, 58] on div "Dealers" at bounding box center [202, 61] width 32 height 10
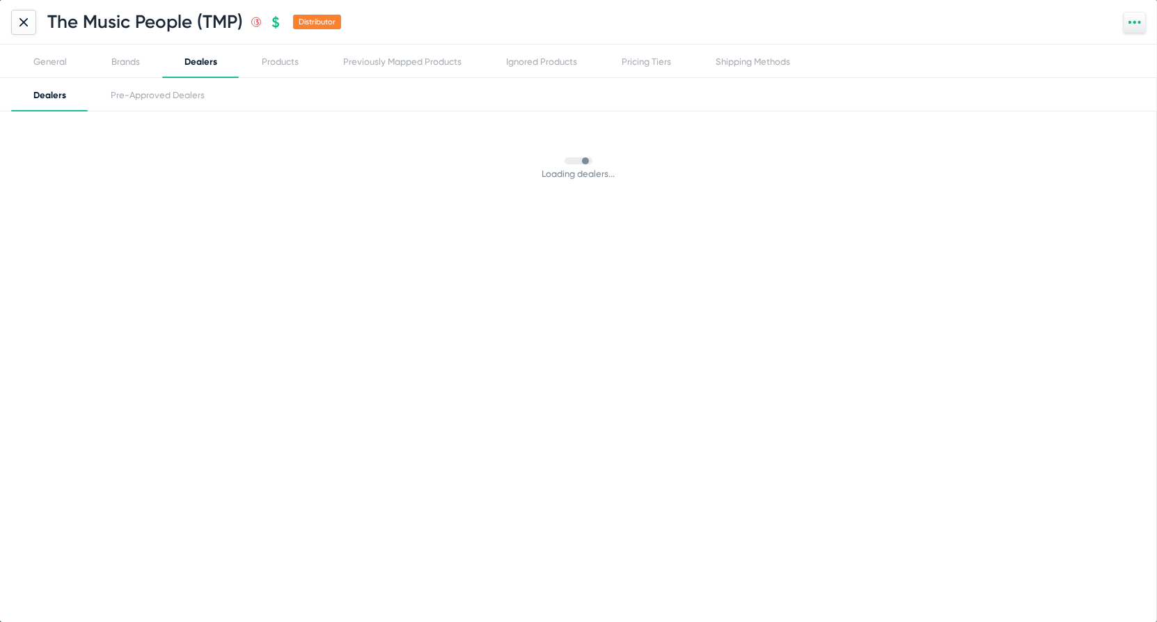
scroll to position [0, 0]
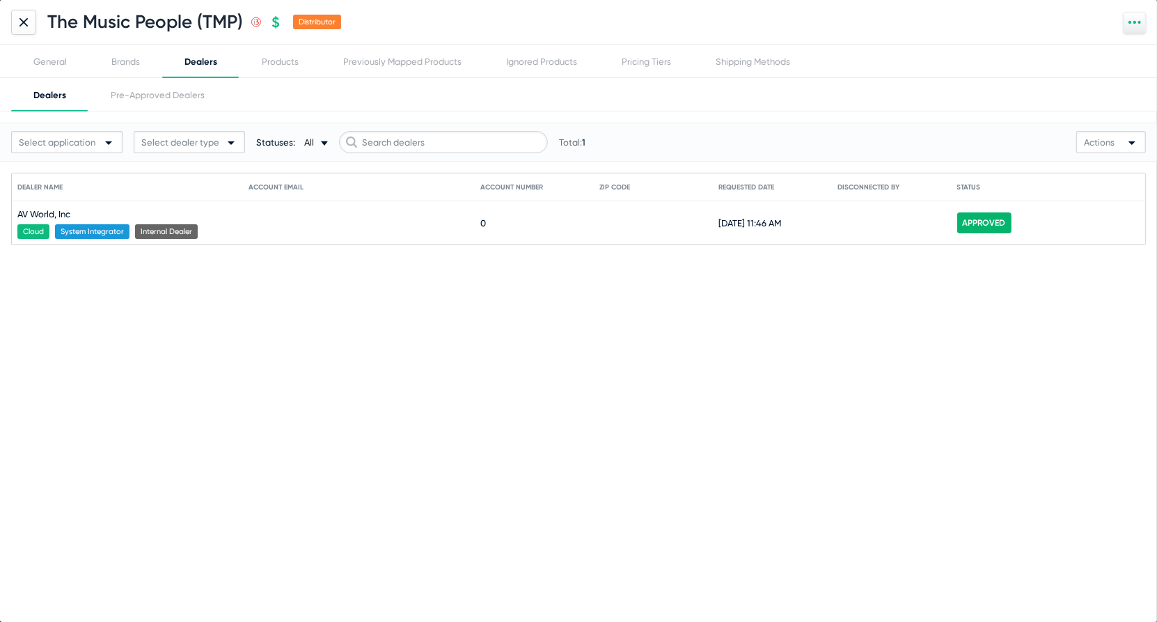
click at [25, 24] on icon at bounding box center [23, 21] width 7 height 7
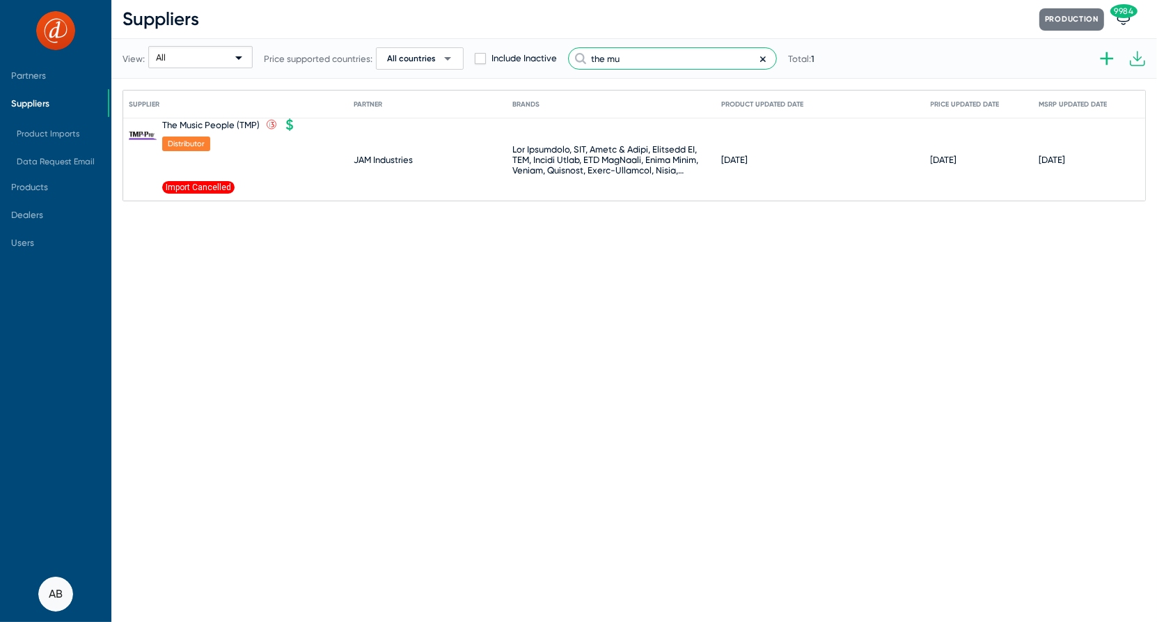
click at [661, 51] on input "the mu" at bounding box center [672, 58] width 209 height 22
click at [661, 52] on input "the mu" at bounding box center [672, 58] width 209 height 22
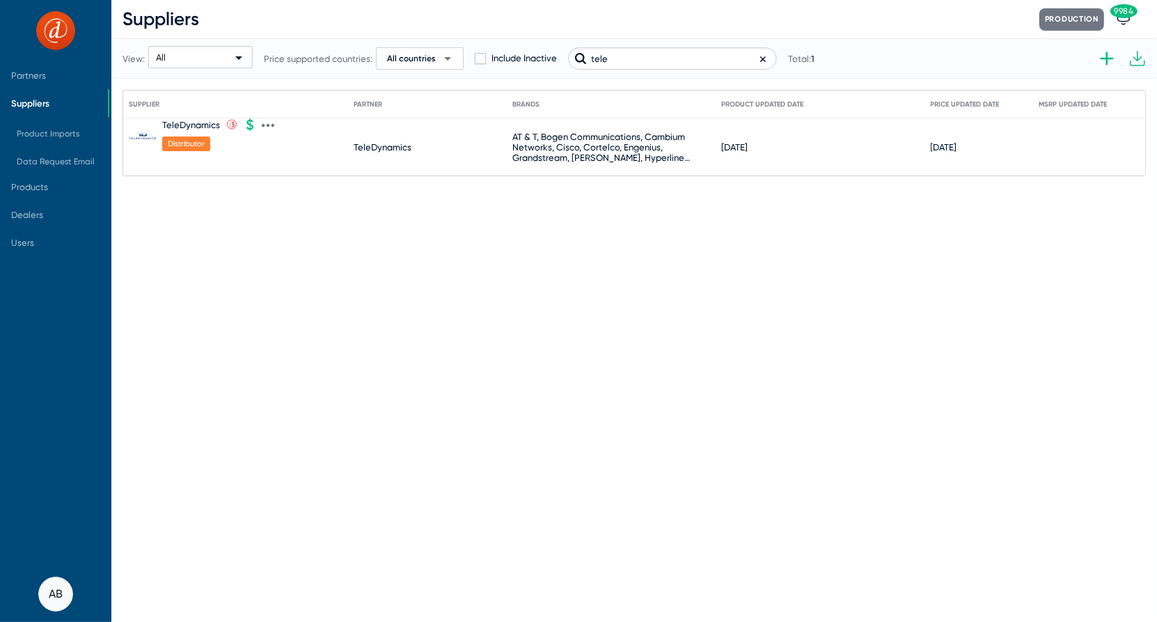
click at [207, 125] on div "TeleDynamics" at bounding box center [191, 125] width 58 height 10
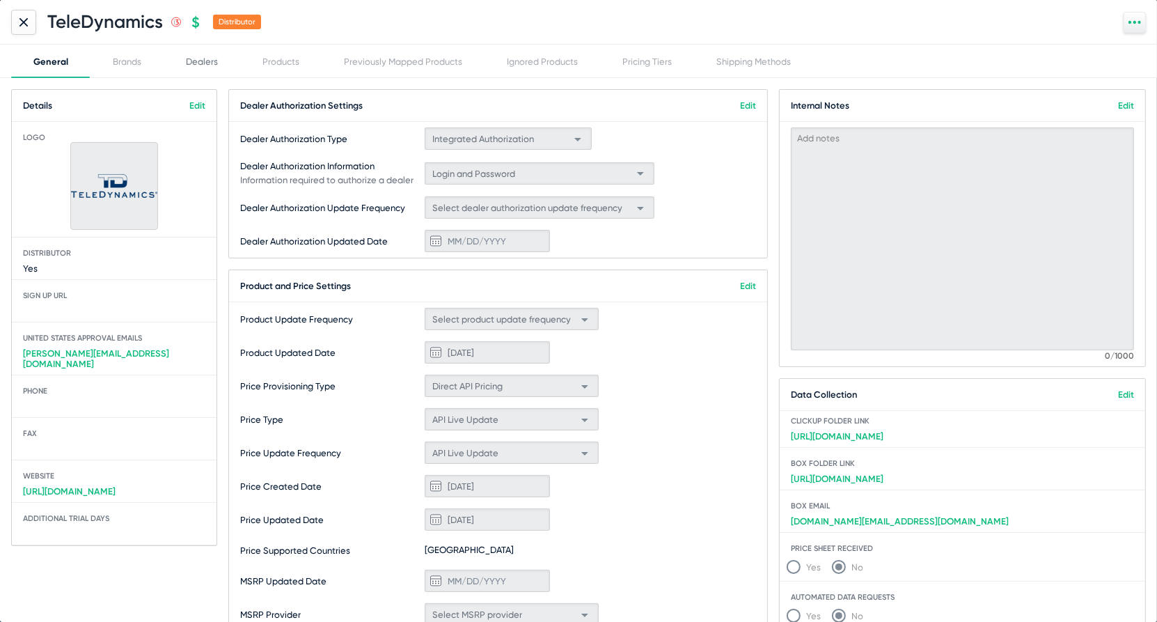
click at [214, 56] on div "Dealers" at bounding box center [202, 61] width 32 height 10
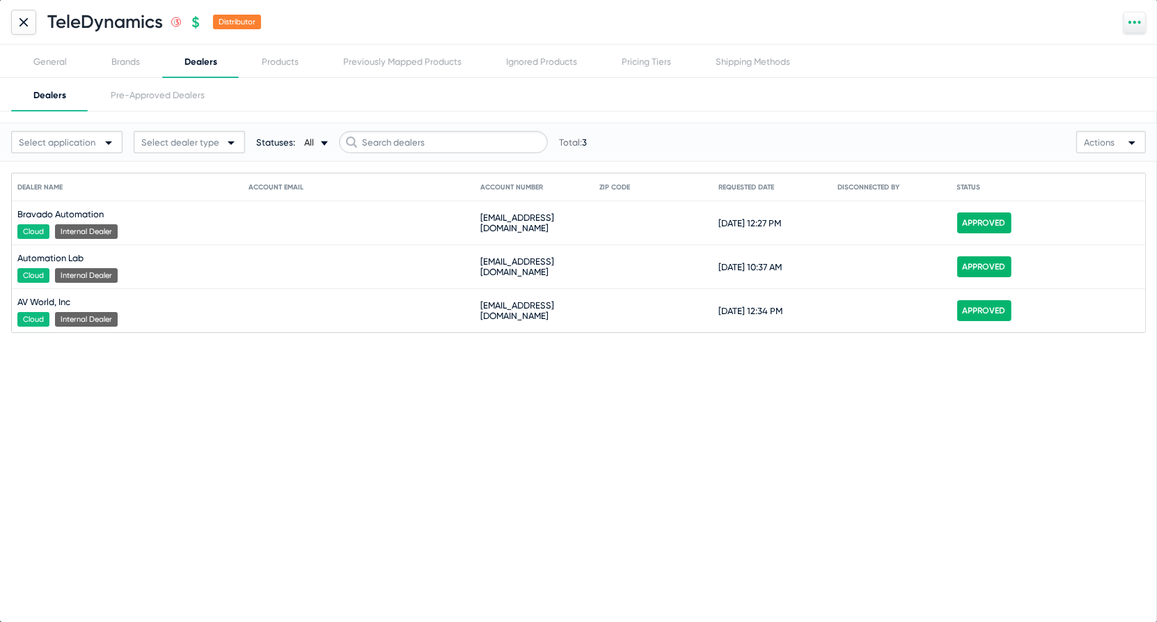
click at [24, 24] on icon at bounding box center [23, 22] width 8 height 8
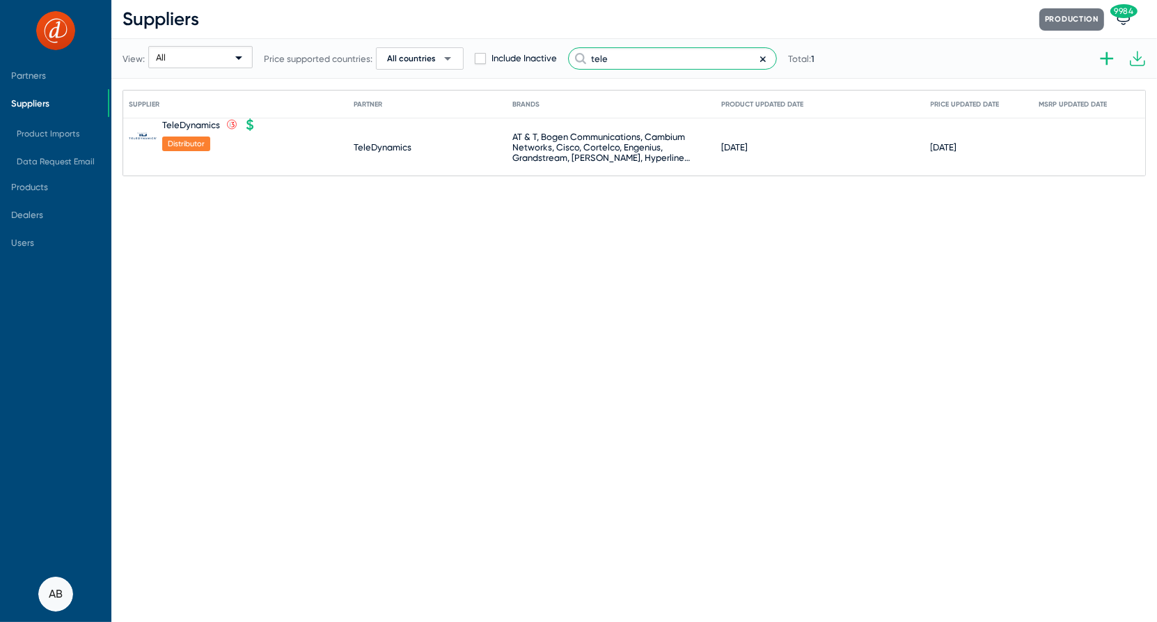
click at [636, 64] on input "tele" at bounding box center [672, 58] width 209 height 22
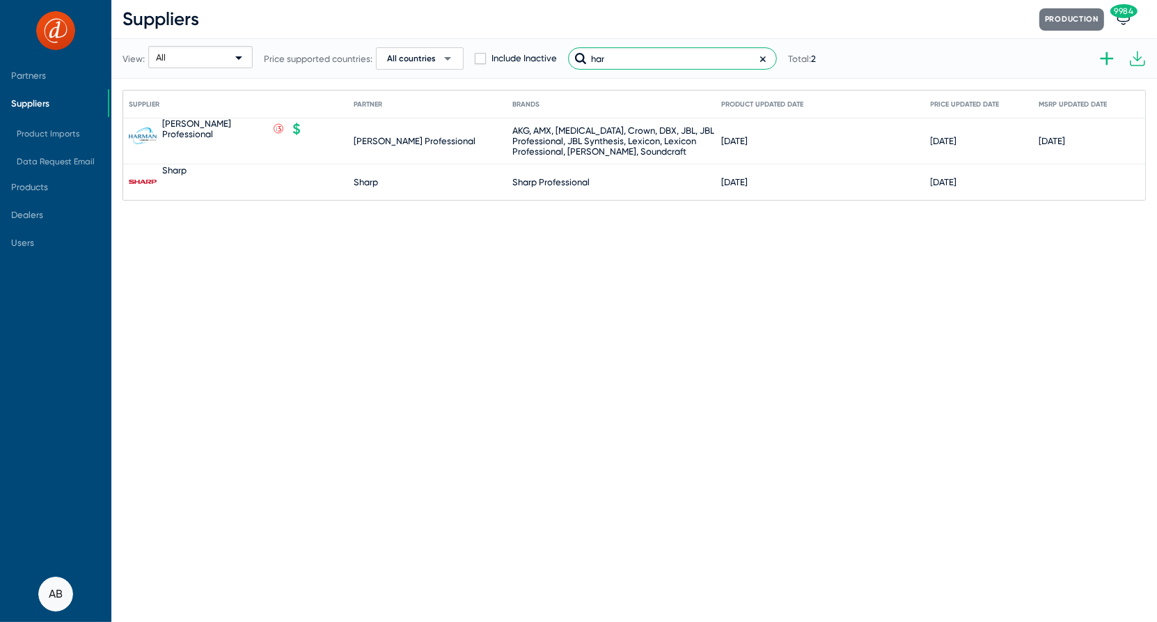
type input "har"
